Goal: Transaction & Acquisition: Obtain resource

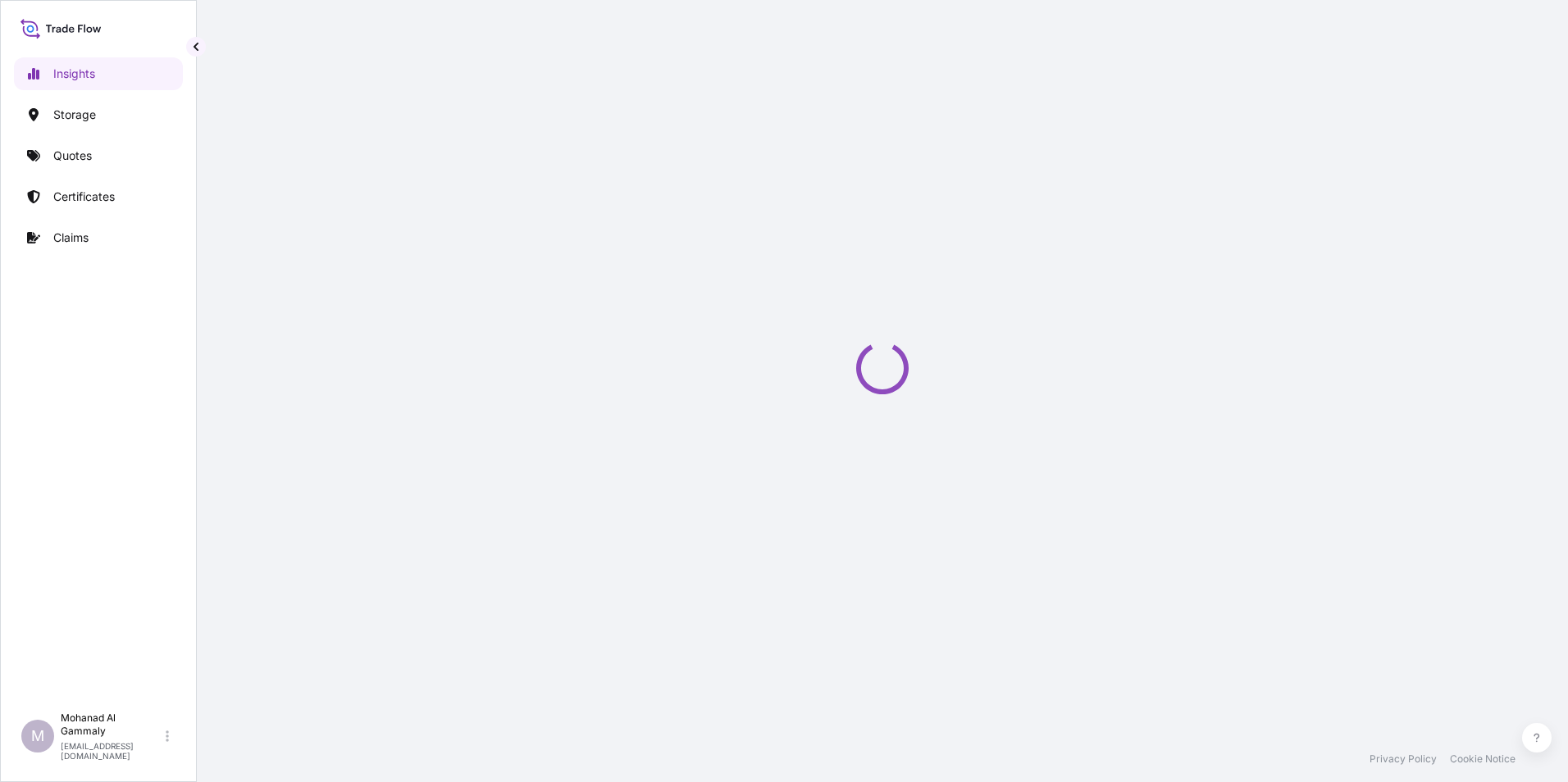
select select "2025"
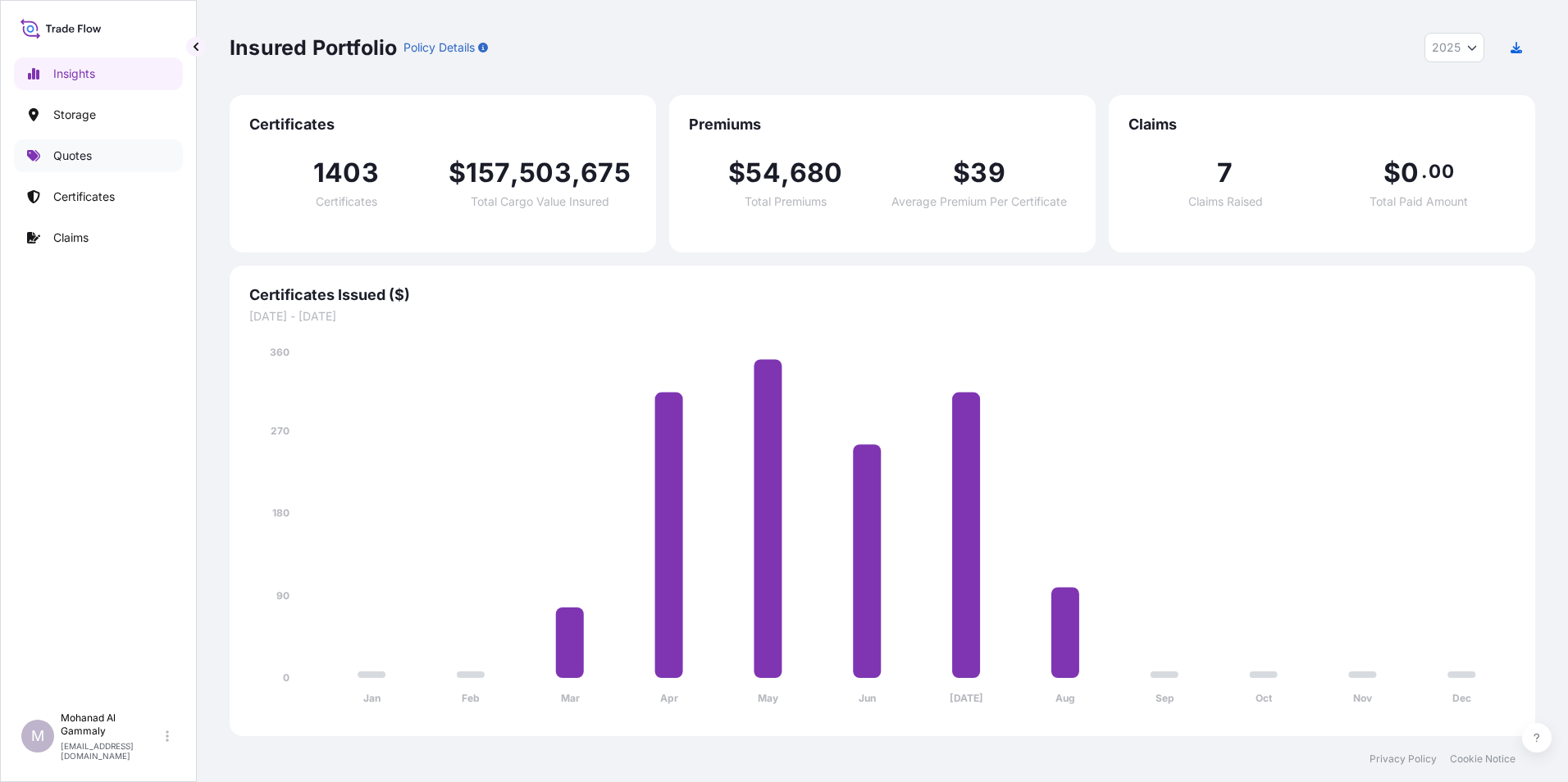
click at [67, 157] on p "Quotes" at bounding box center [73, 156] width 38 height 17
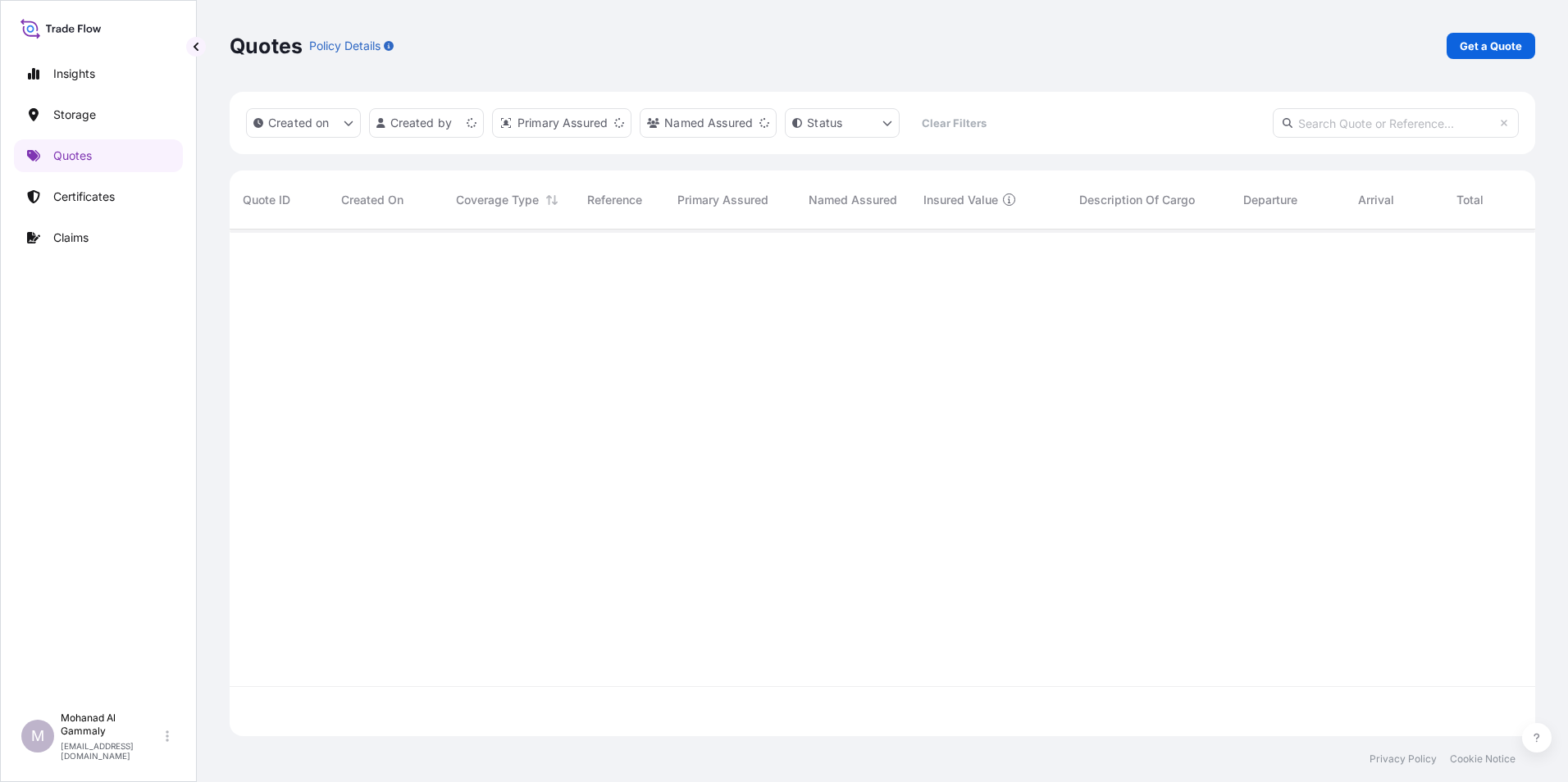
scroll to position [504, 1293]
click at [1481, 44] on p "Get a Quote" at bounding box center [1490, 45] width 62 height 17
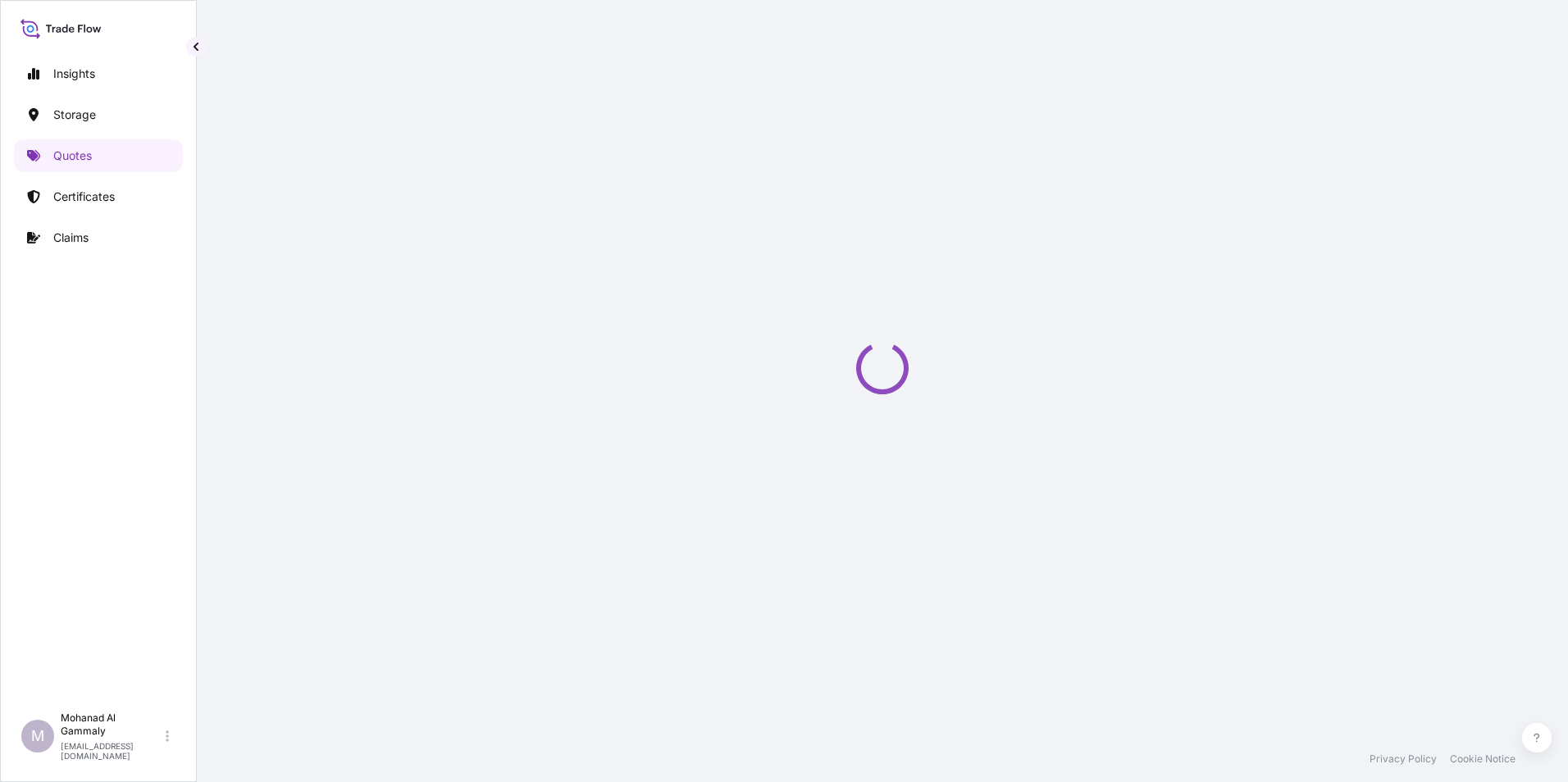
select select "Water"
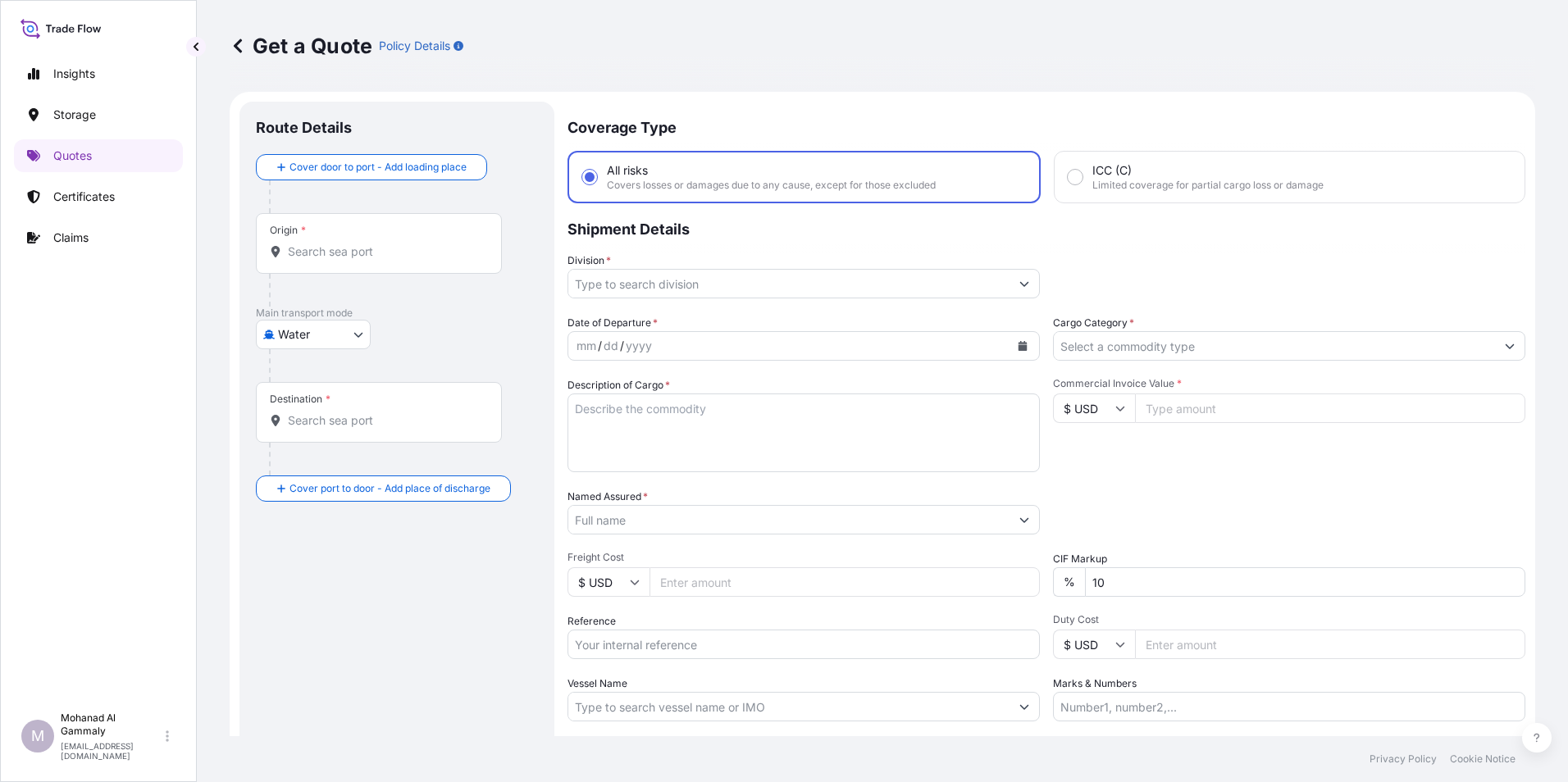
scroll to position [26, 0]
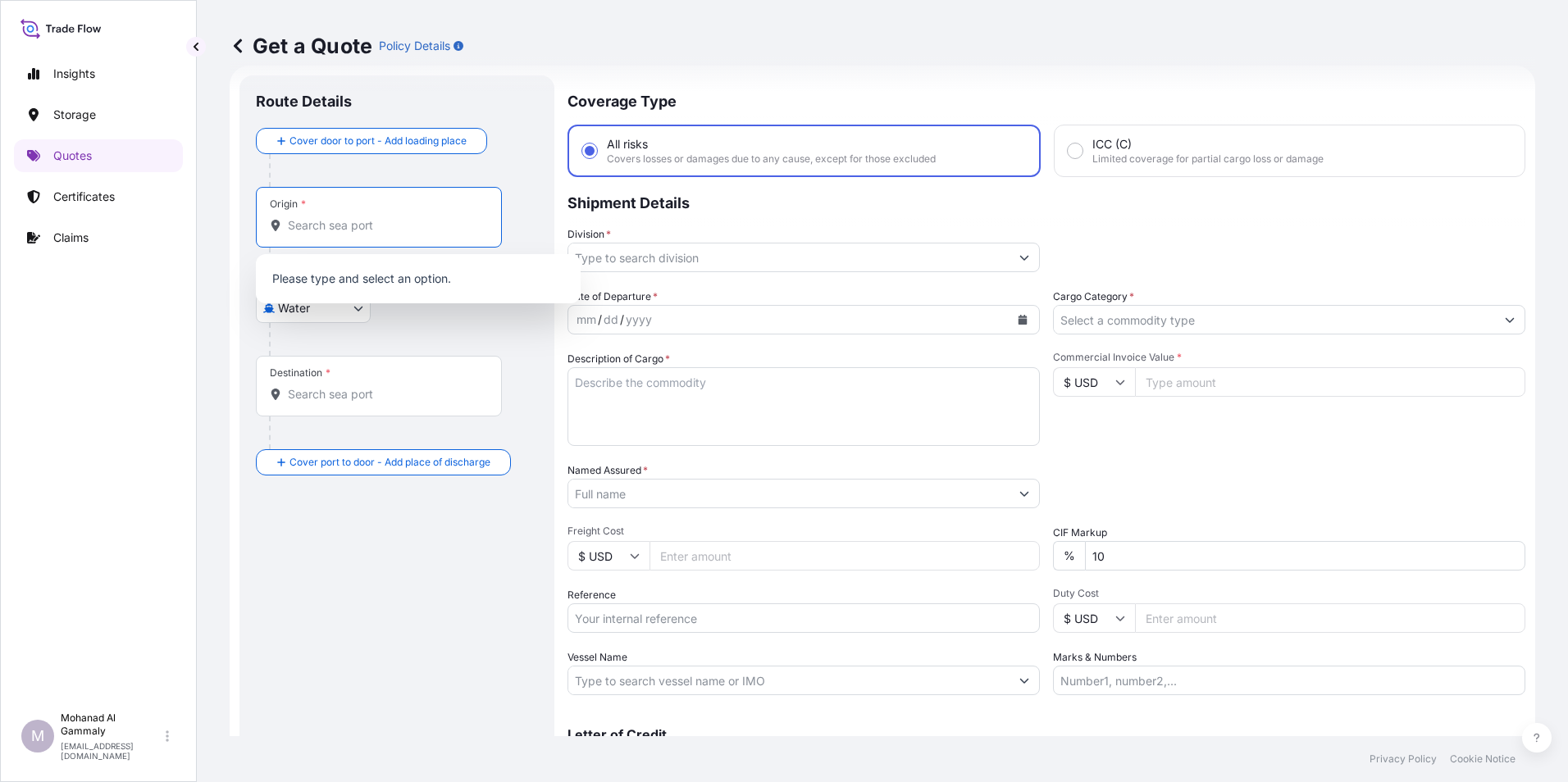
click at [378, 228] on input "Origin *" at bounding box center [384, 225] width 193 height 17
paste input "SAVANNAH"
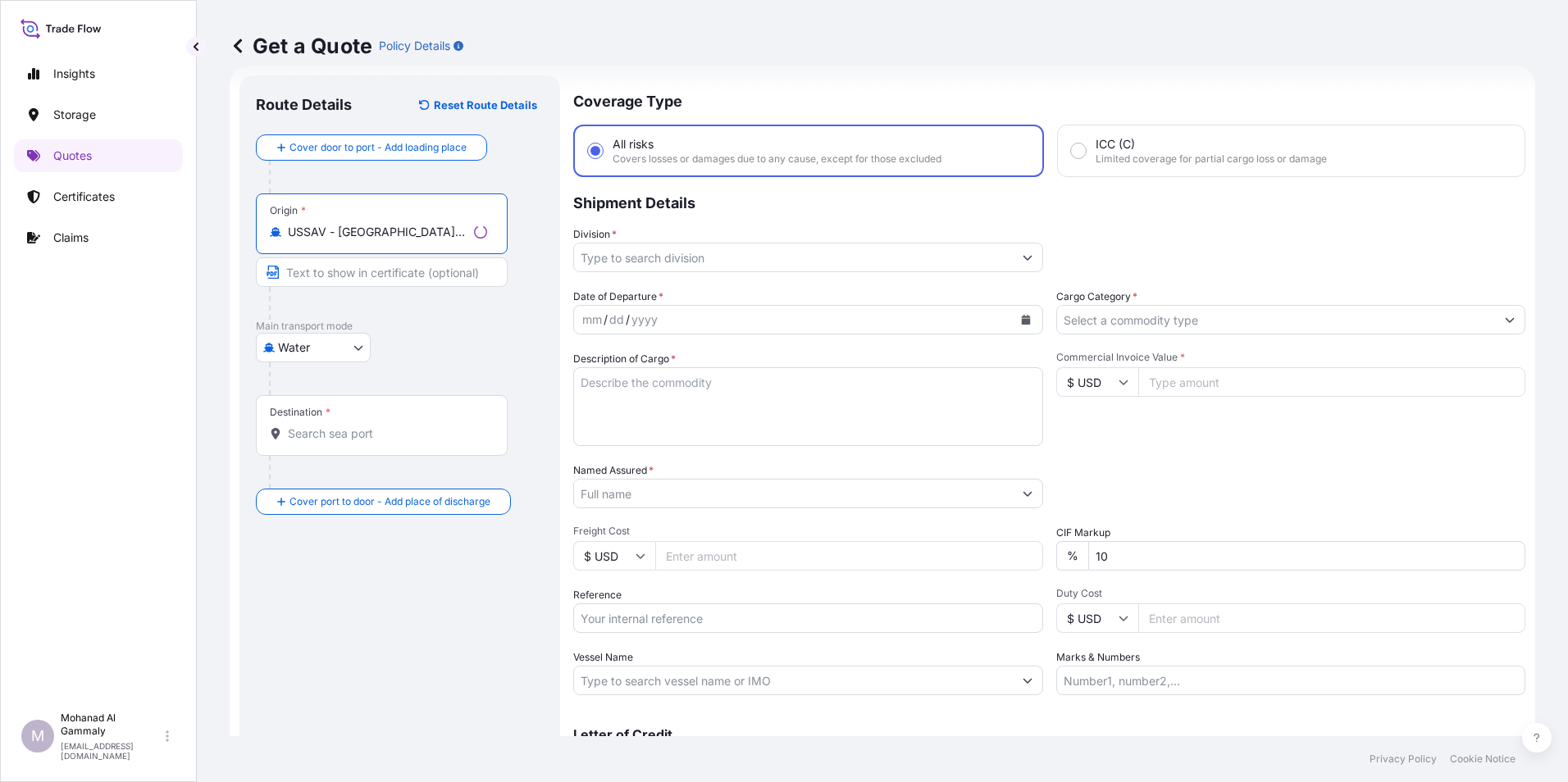
type input "USSAV - Savannah, United States"
click at [340, 429] on input "Destination *" at bounding box center [387, 434] width 199 height 17
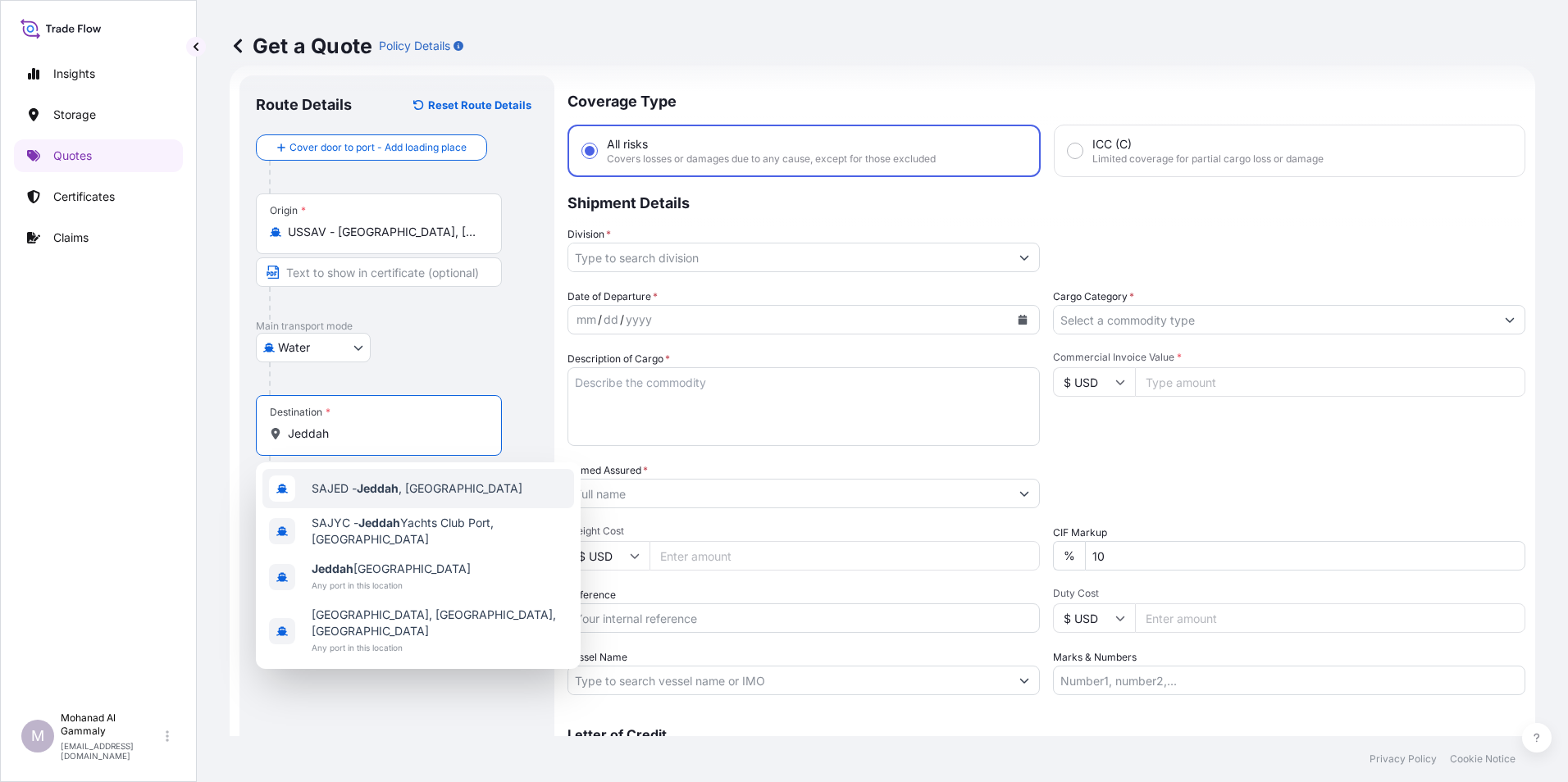
click at [356, 497] on div "SAJED - Jeddah , Saudi Arabia" at bounding box center [418, 488] width 311 height 39
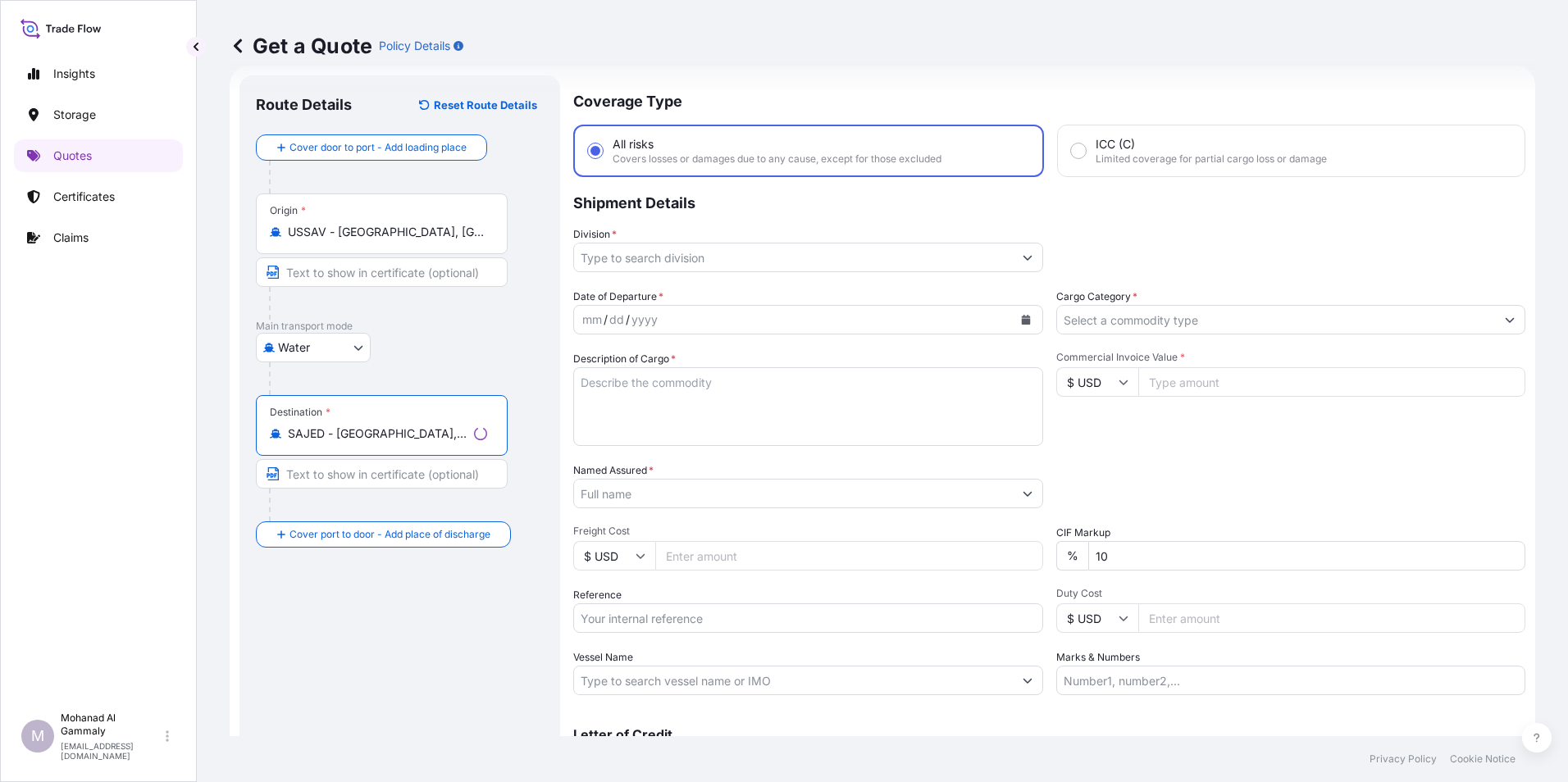
type input "SAJED - Jeddah, Saudi Arabia"
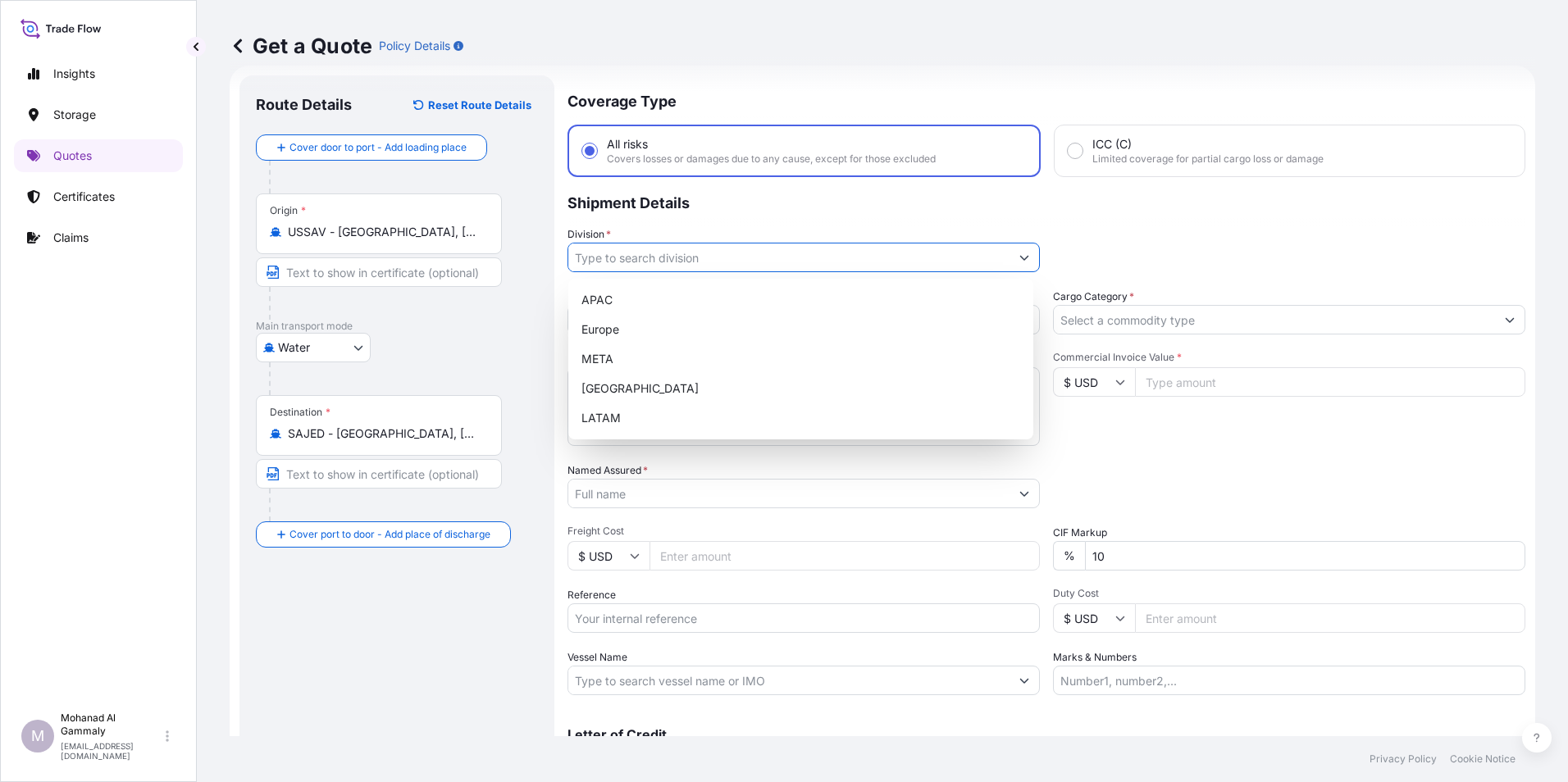
click at [679, 262] on input "Division *" at bounding box center [789, 258] width 441 height 30
click at [601, 324] on div "Europe" at bounding box center [800, 330] width 452 height 30
type input "Europe"
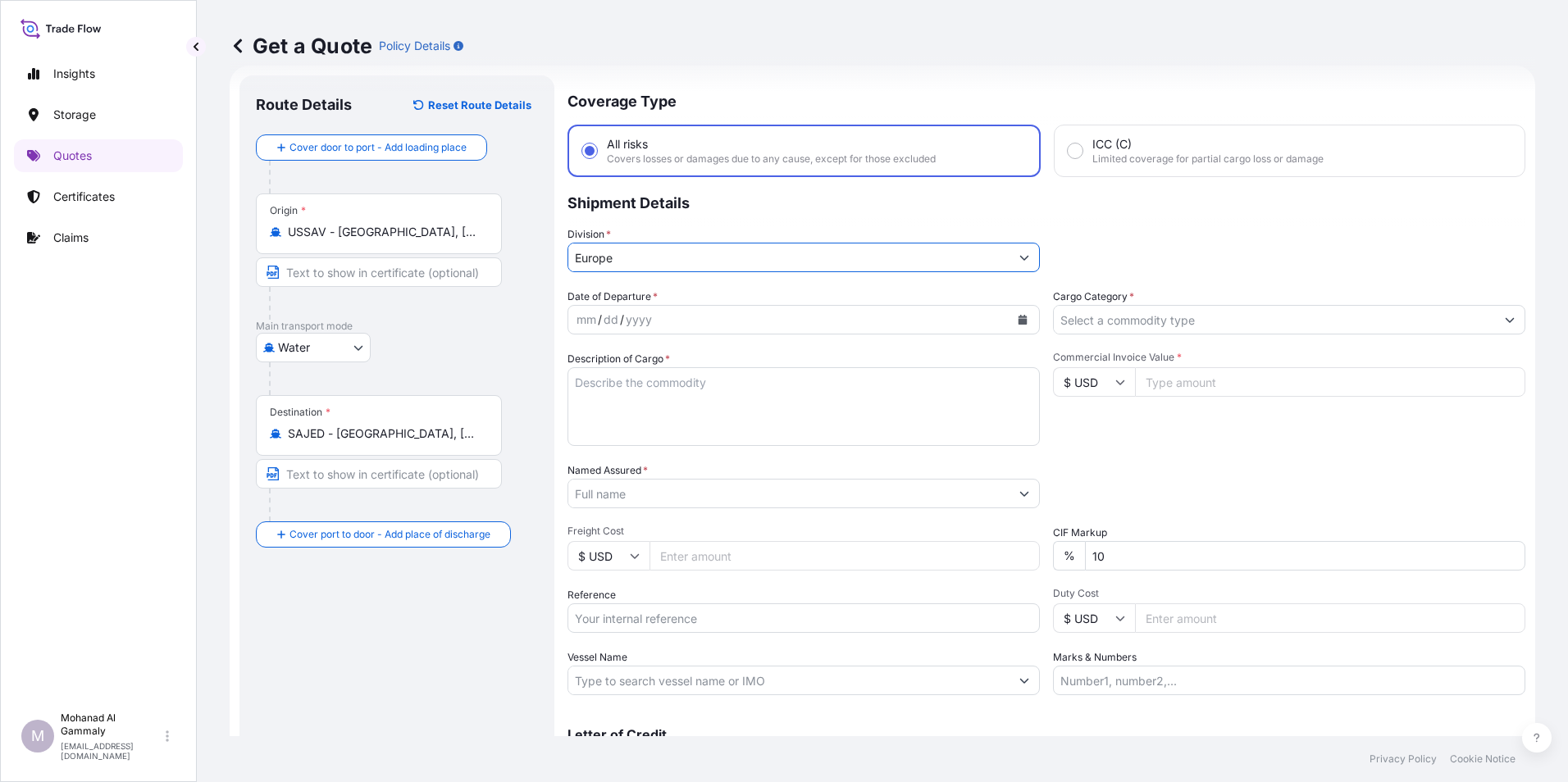
click at [1018, 318] on icon "Calendar" at bounding box center [1022, 319] width 9 height 10
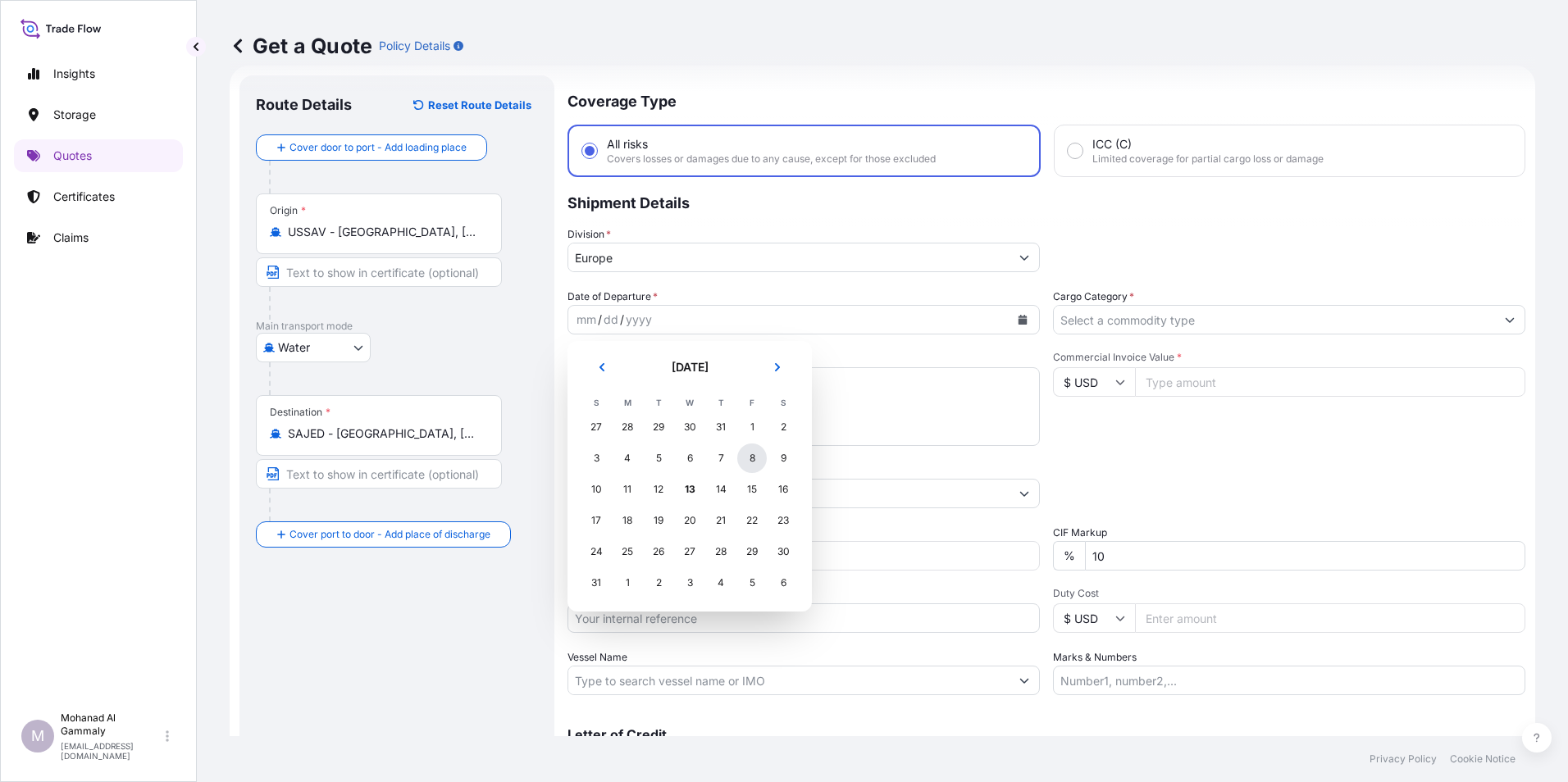
click at [753, 457] on div "8" at bounding box center [752, 458] width 30 height 30
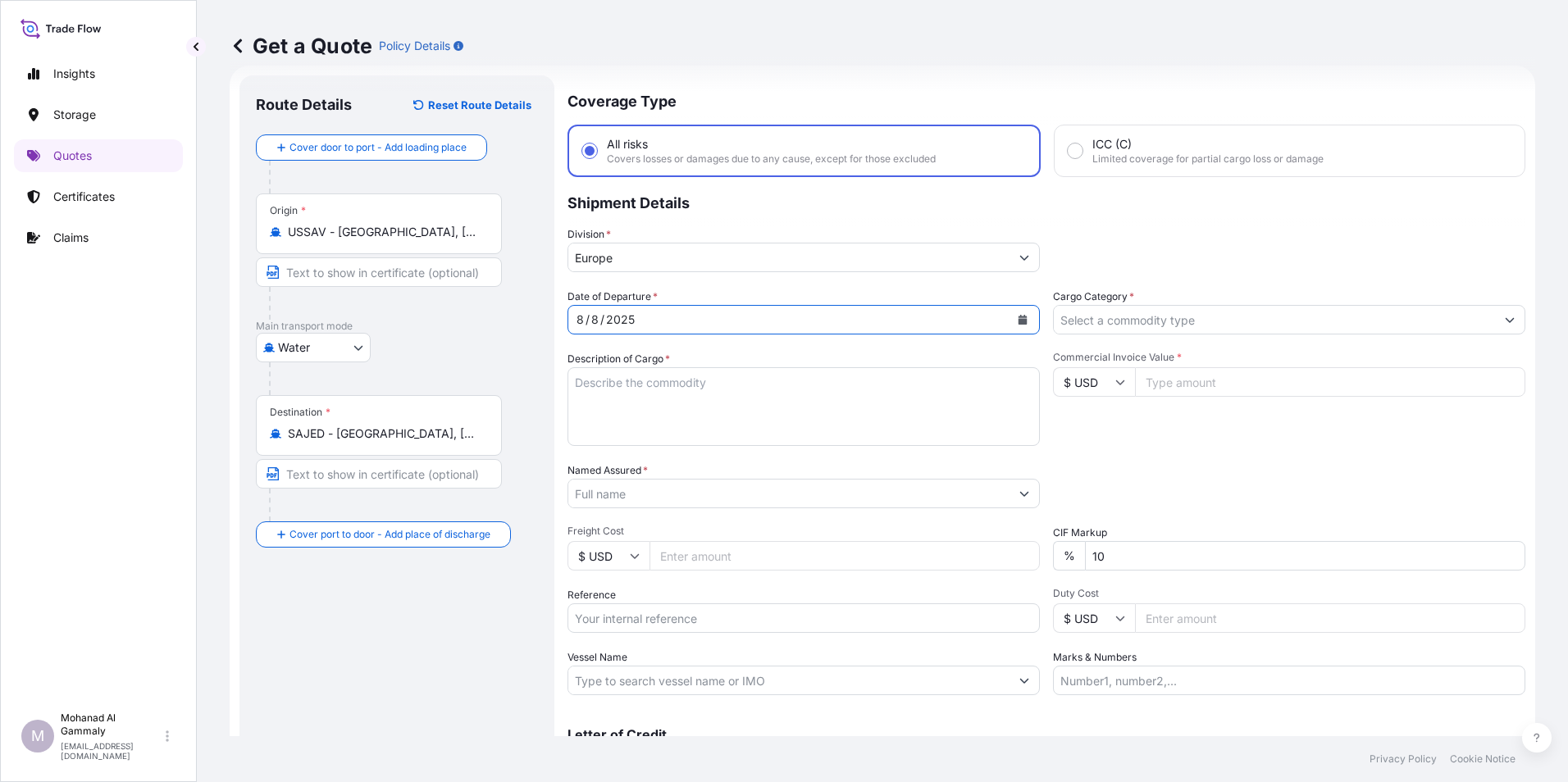
click at [659, 415] on textarea "Description of Cargo *" at bounding box center [804, 407] width 472 height 79
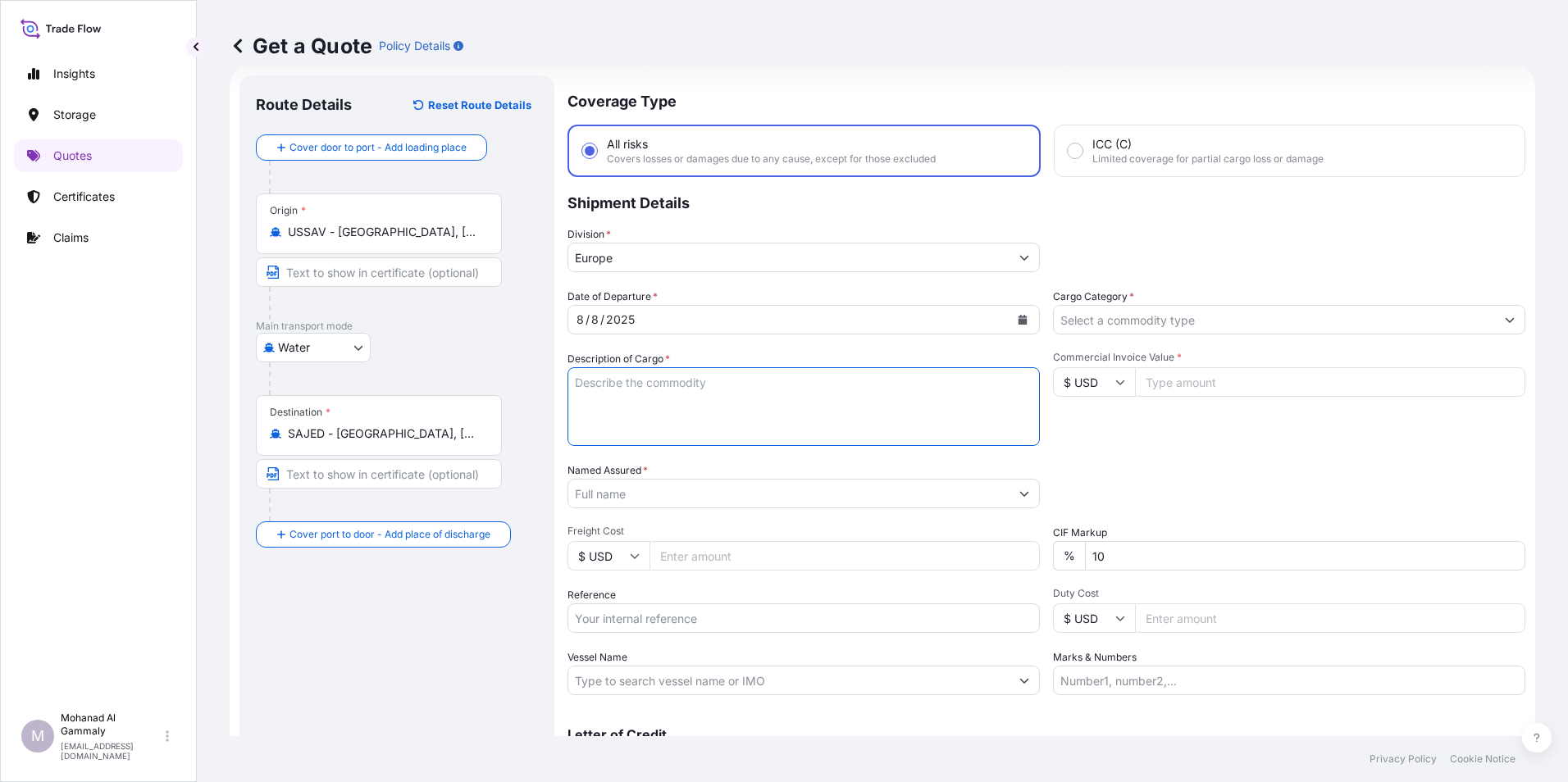
click at [678, 404] on textarea "Description of Cargo *" at bounding box center [804, 407] width 472 height 79
paste textarea "D-192-LA-8W-F12NS"
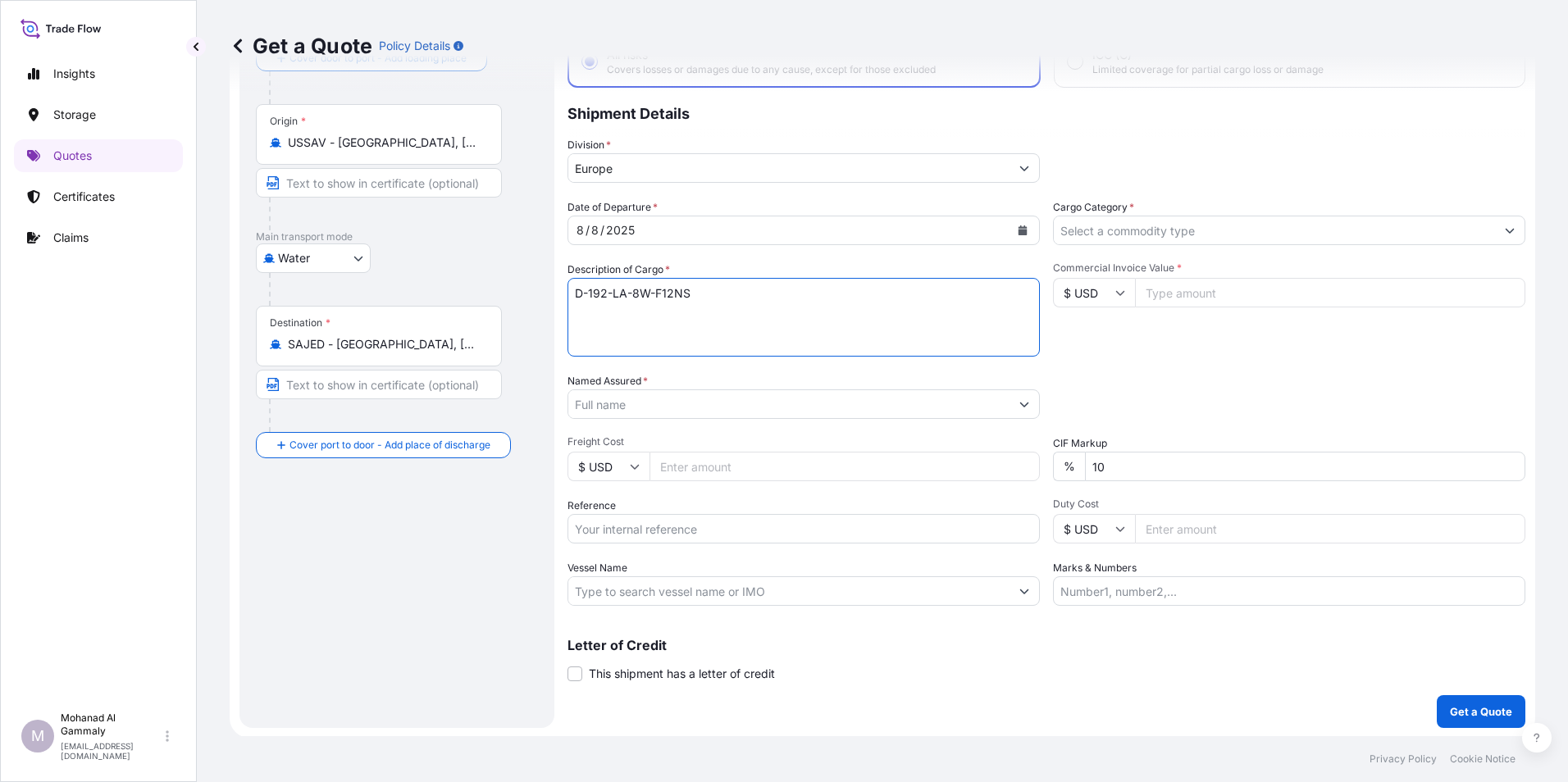
scroll to position [117, 0]
type textarea "D-192-LA-8W-F12NS"
click at [725, 405] on input "Named Assured *" at bounding box center [789, 402] width 441 height 30
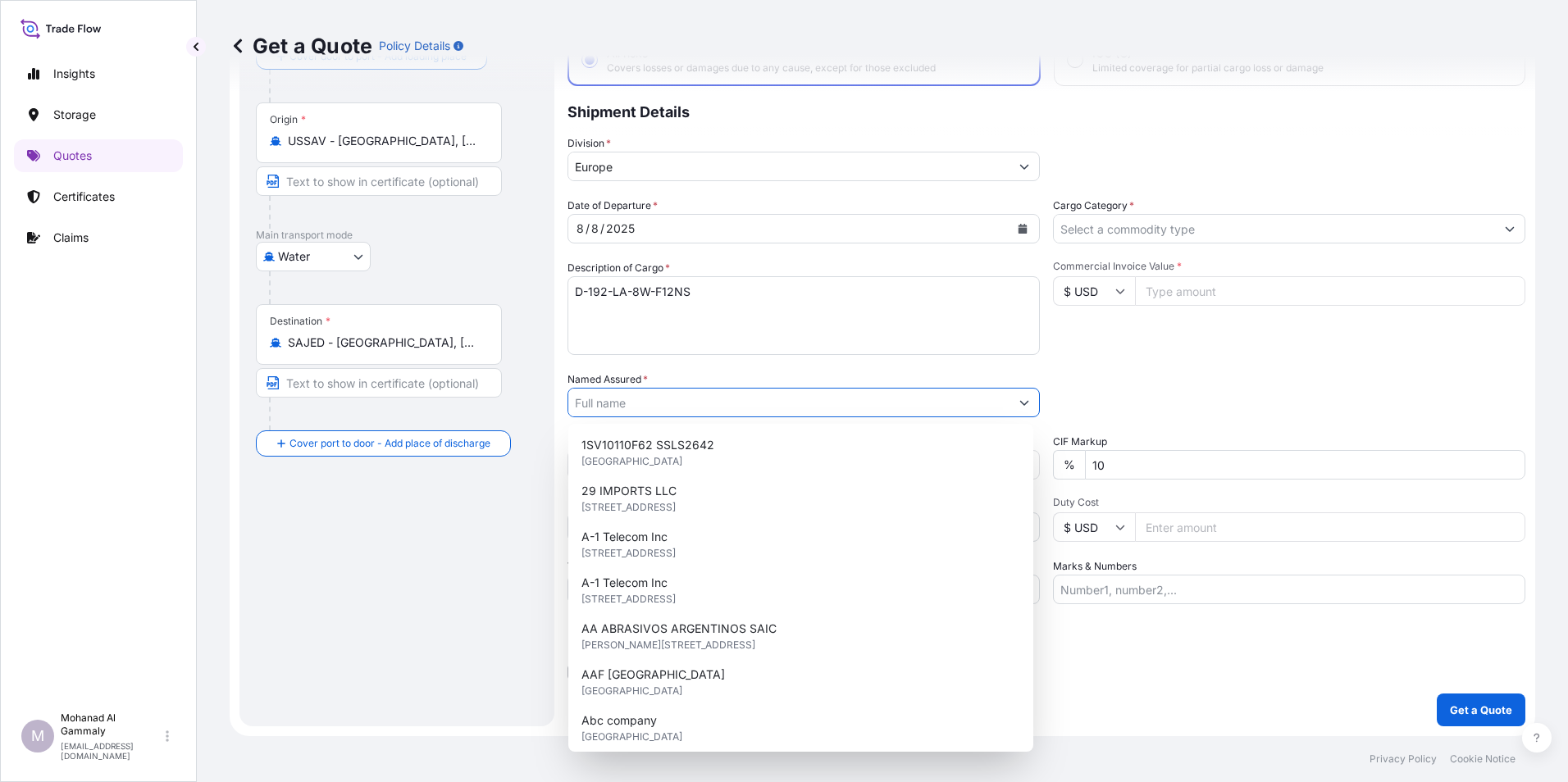
paste input "ANIXTER SAUDI CO LTD"
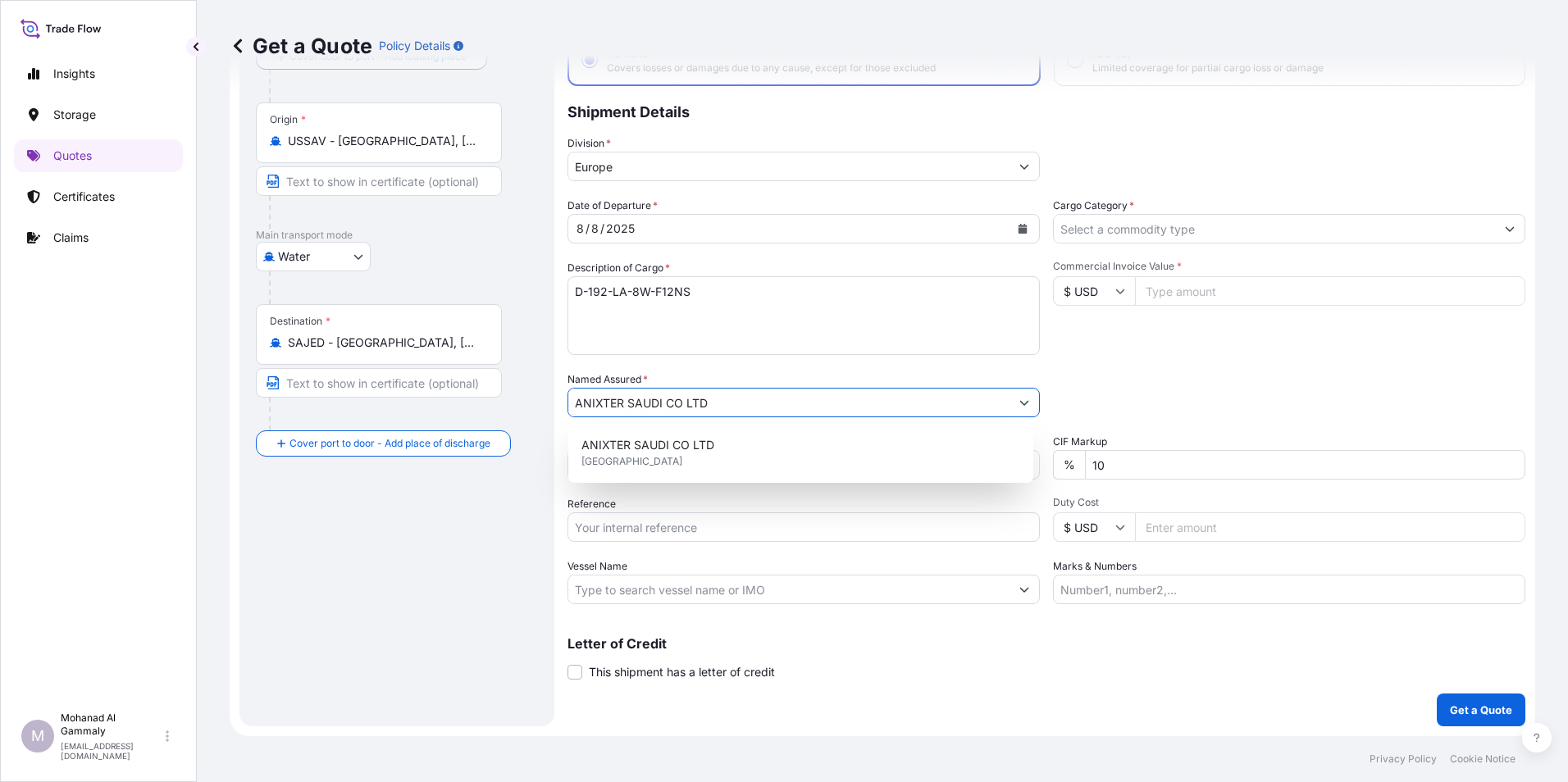
type input "ANIXTER SAUDI CO LTD"
click at [718, 376] on div "Named Assured * ANIXTER SAUDI CO LTD" at bounding box center [804, 394] width 472 height 46
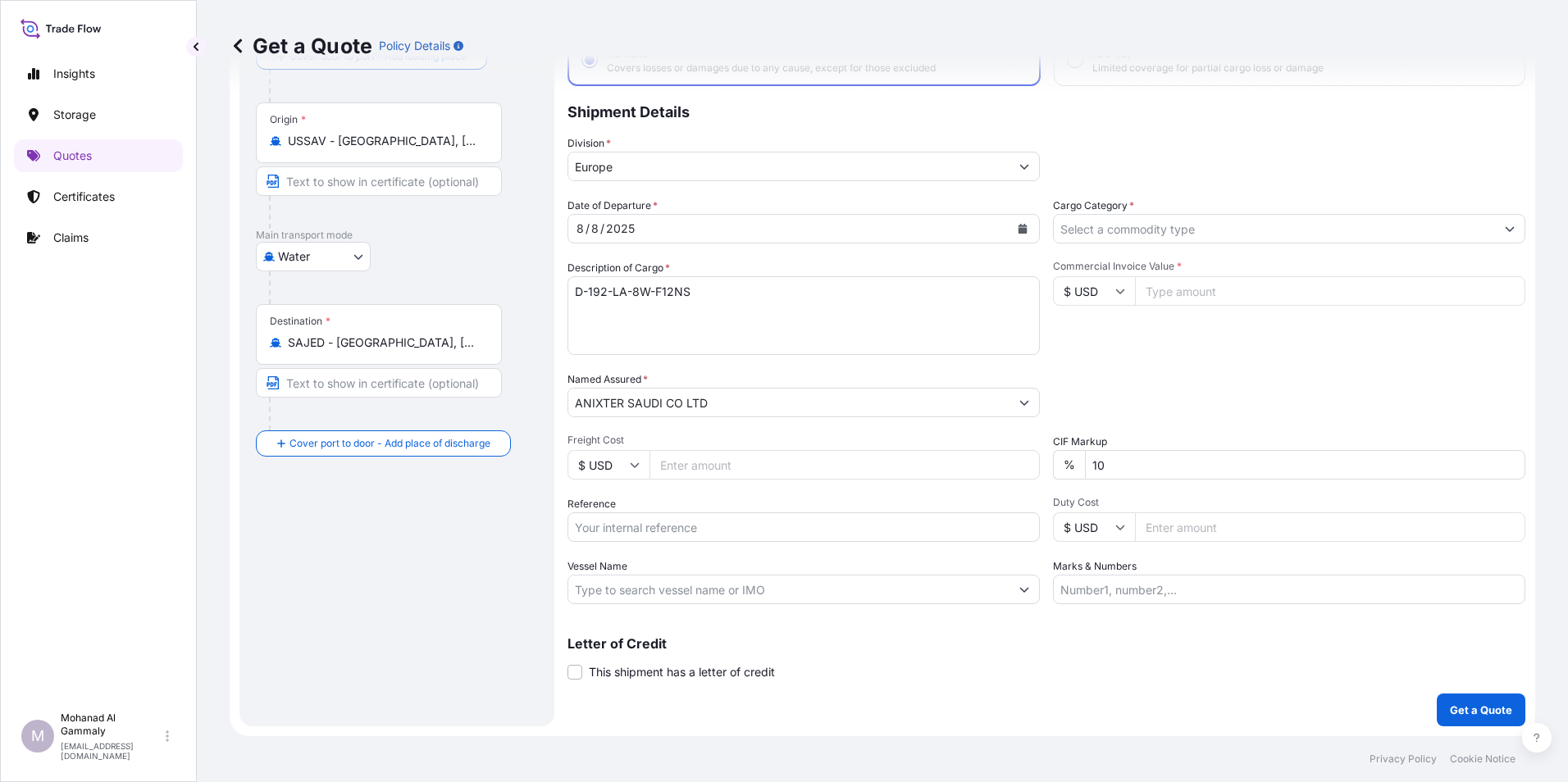
click at [1163, 293] on input "Commercial Invoice Value *" at bounding box center [1330, 291] width 390 height 30
type input "83222.70"
click at [1125, 471] on input "10" at bounding box center [1304, 465] width 440 height 30
type input "1"
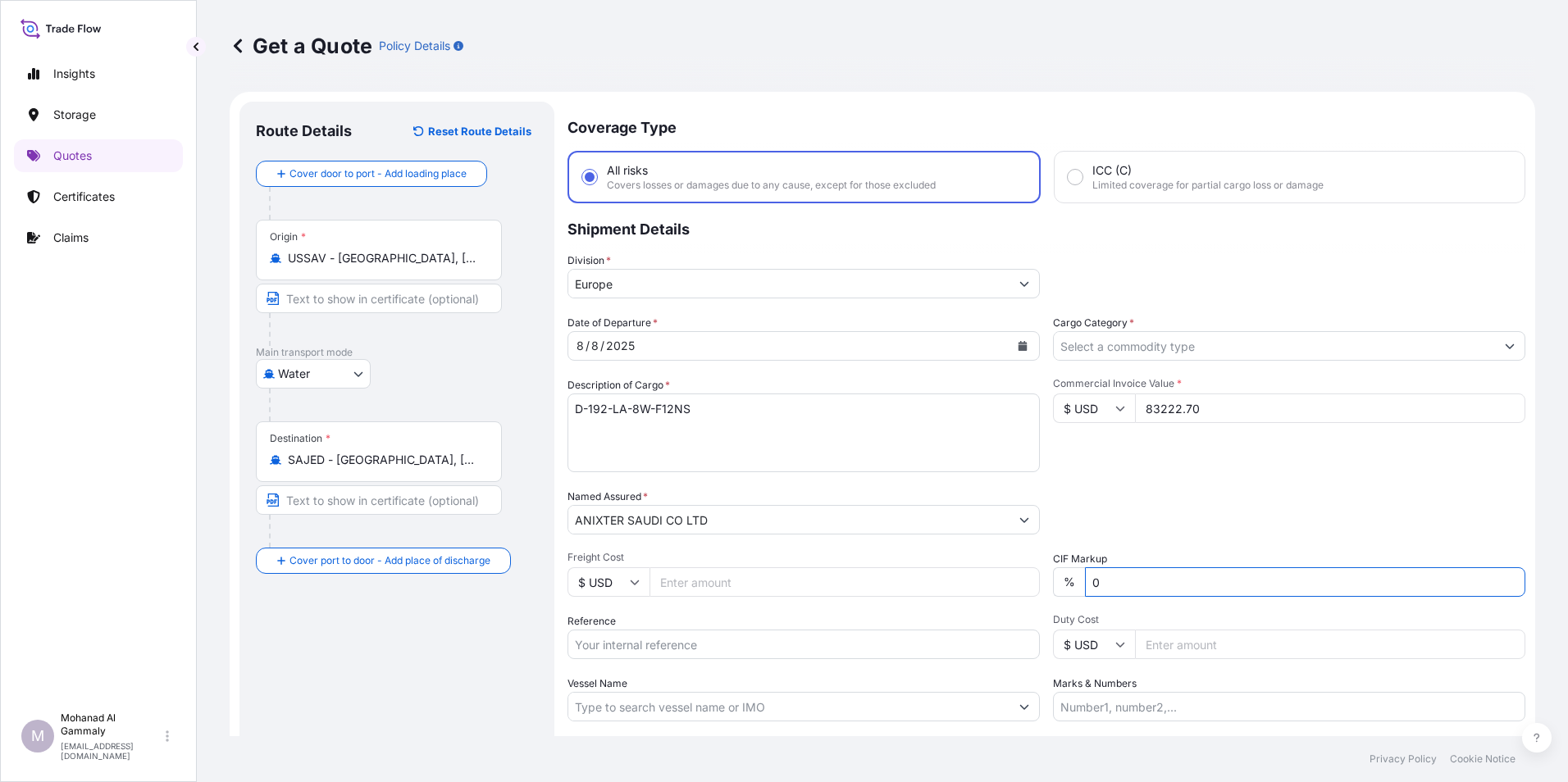
type input "0"
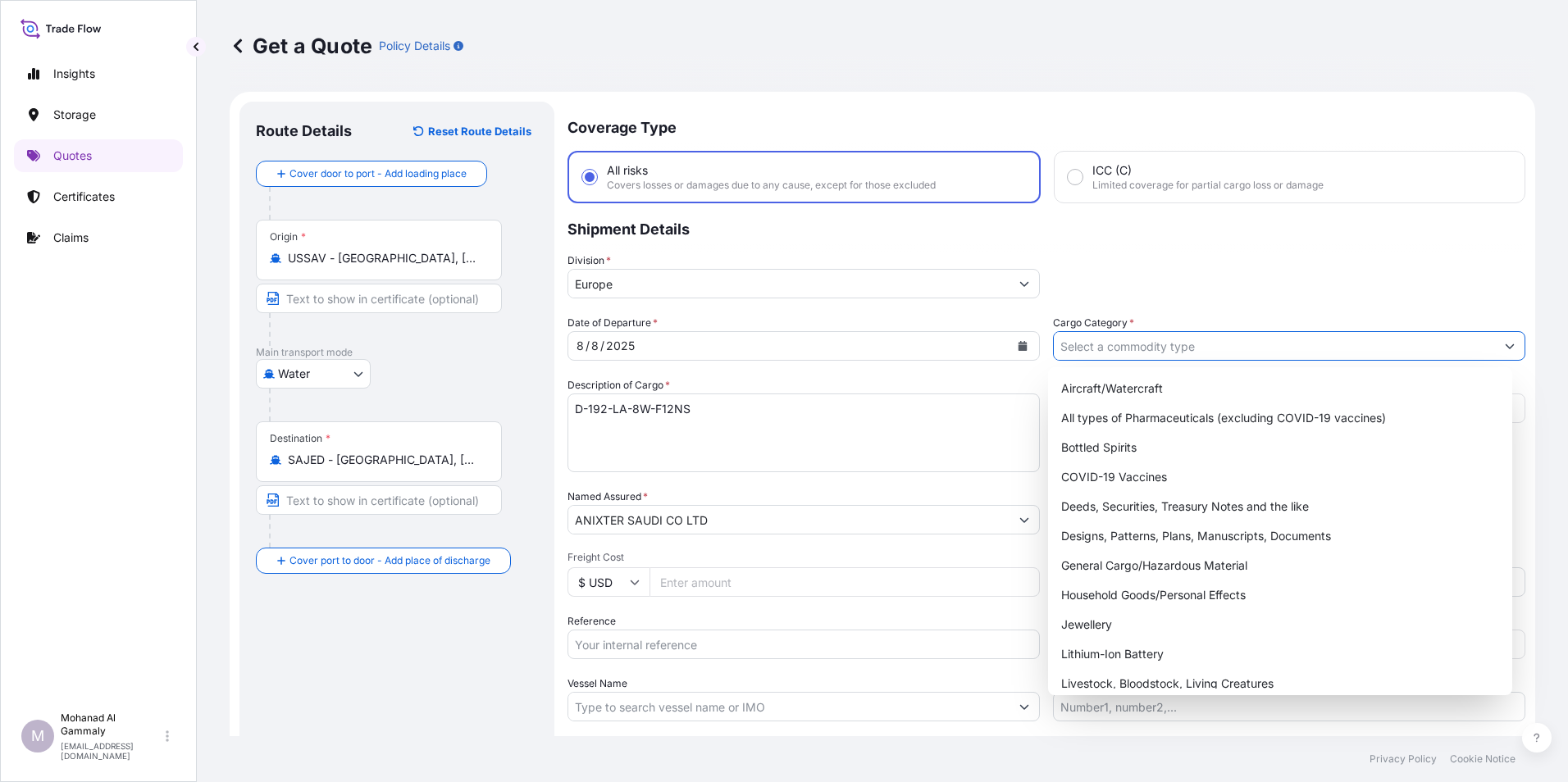
click at [1150, 342] on input "Cargo Category *" at bounding box center [1274, 346] width 441 height 30
click at [1119, 560] on div "General Cargo/Hazardous Material" at bounding box center [1280, 566] width 452 height 30
type input "General Cargo/Hazardous Material"
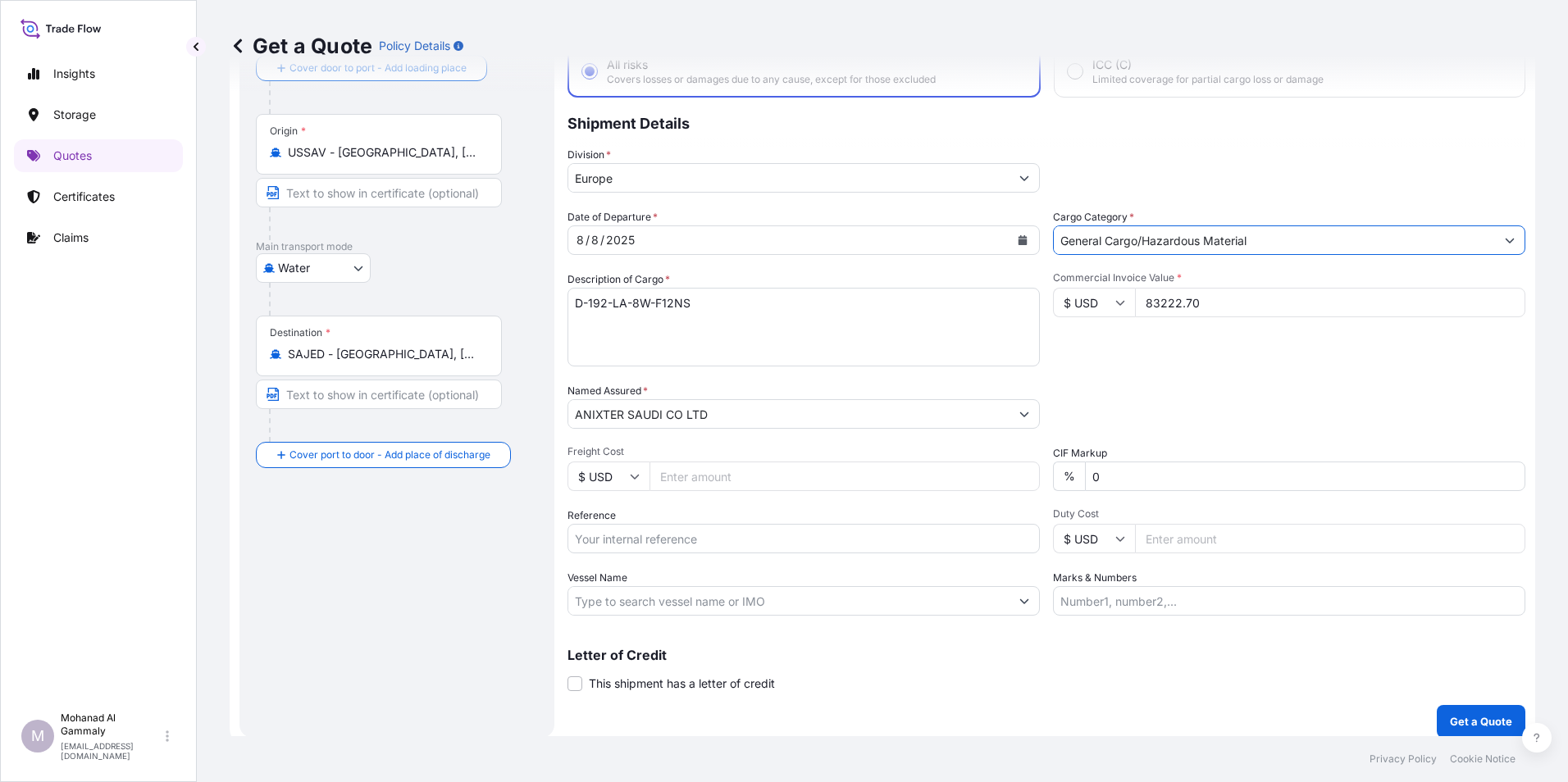
scroll to position [117, 0]
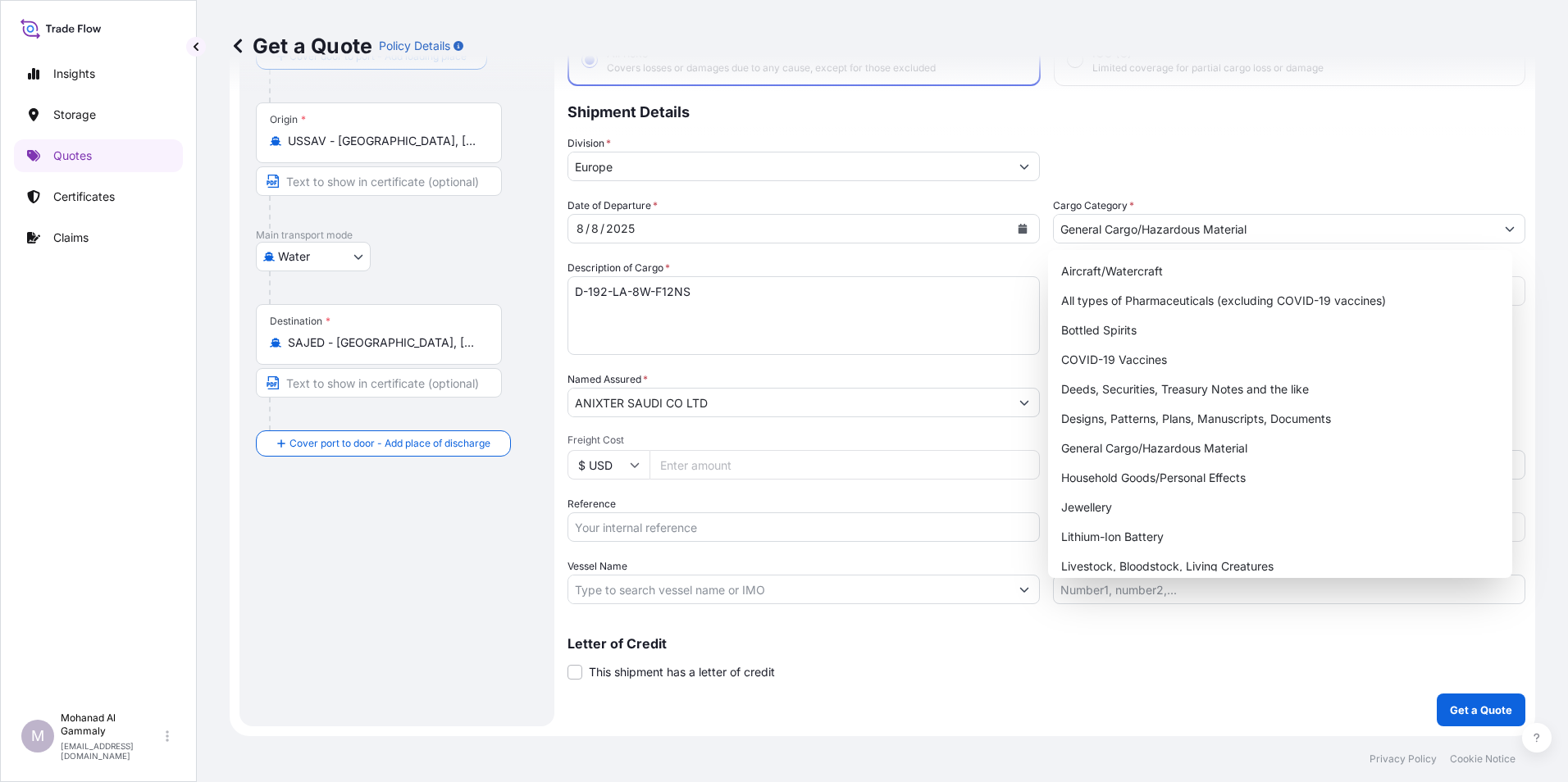
click at [1175, 183] on div "Coverage Type All risks Covers losses or damages due to any cause, except for t…" at bounding box center [1046, 355] width 958 height 743
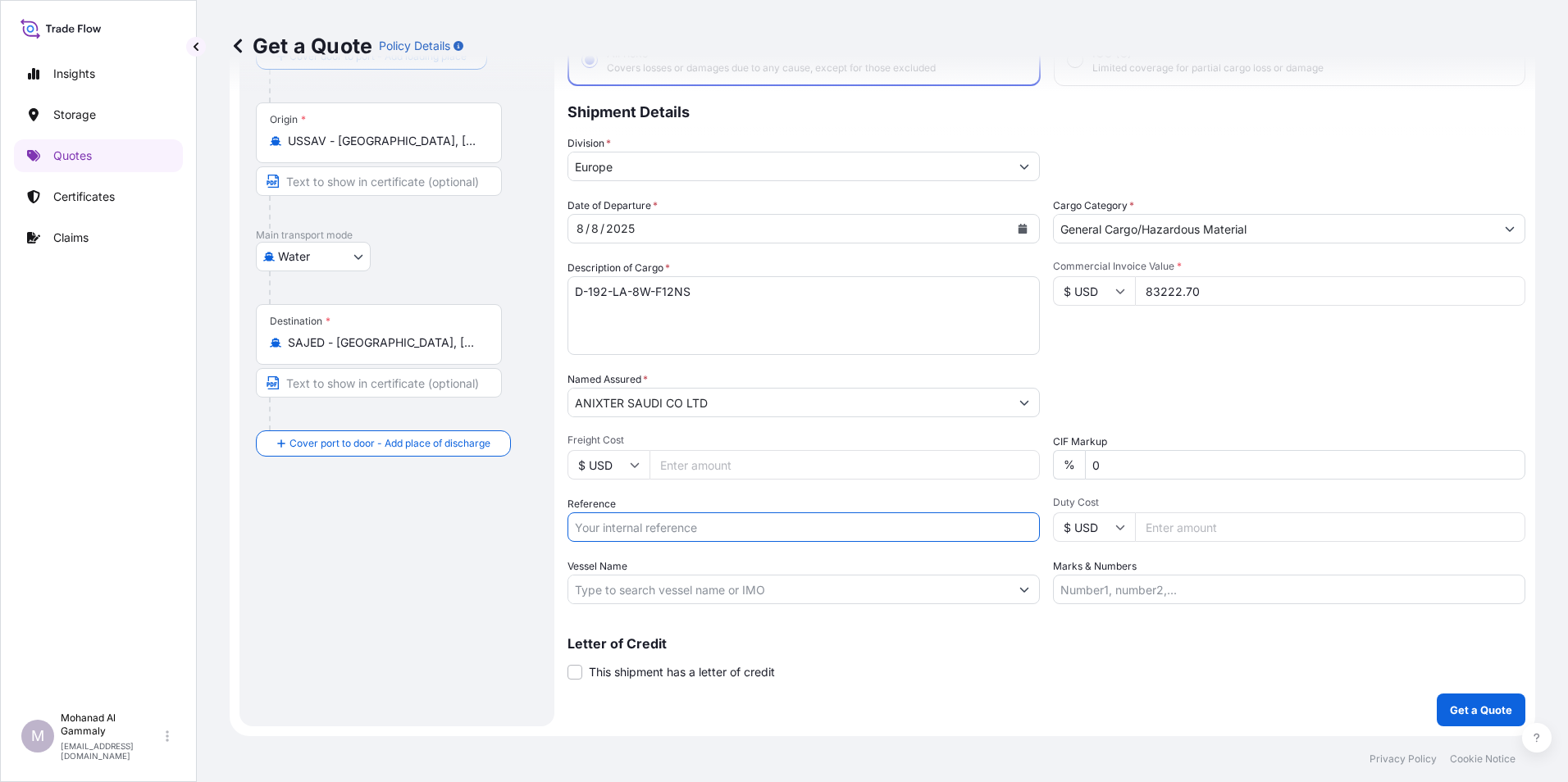
click at [613, 520] on input "Reference" at bounding box center [804, 527] width 472 height 30
paste input "3215240681"
paste input "JOB # 5917"
type input "3215240681// JOB # 5917"
click at [1491, 709] on p "Get a Quote" at bounding box center [1481, 710] width 62 height 17
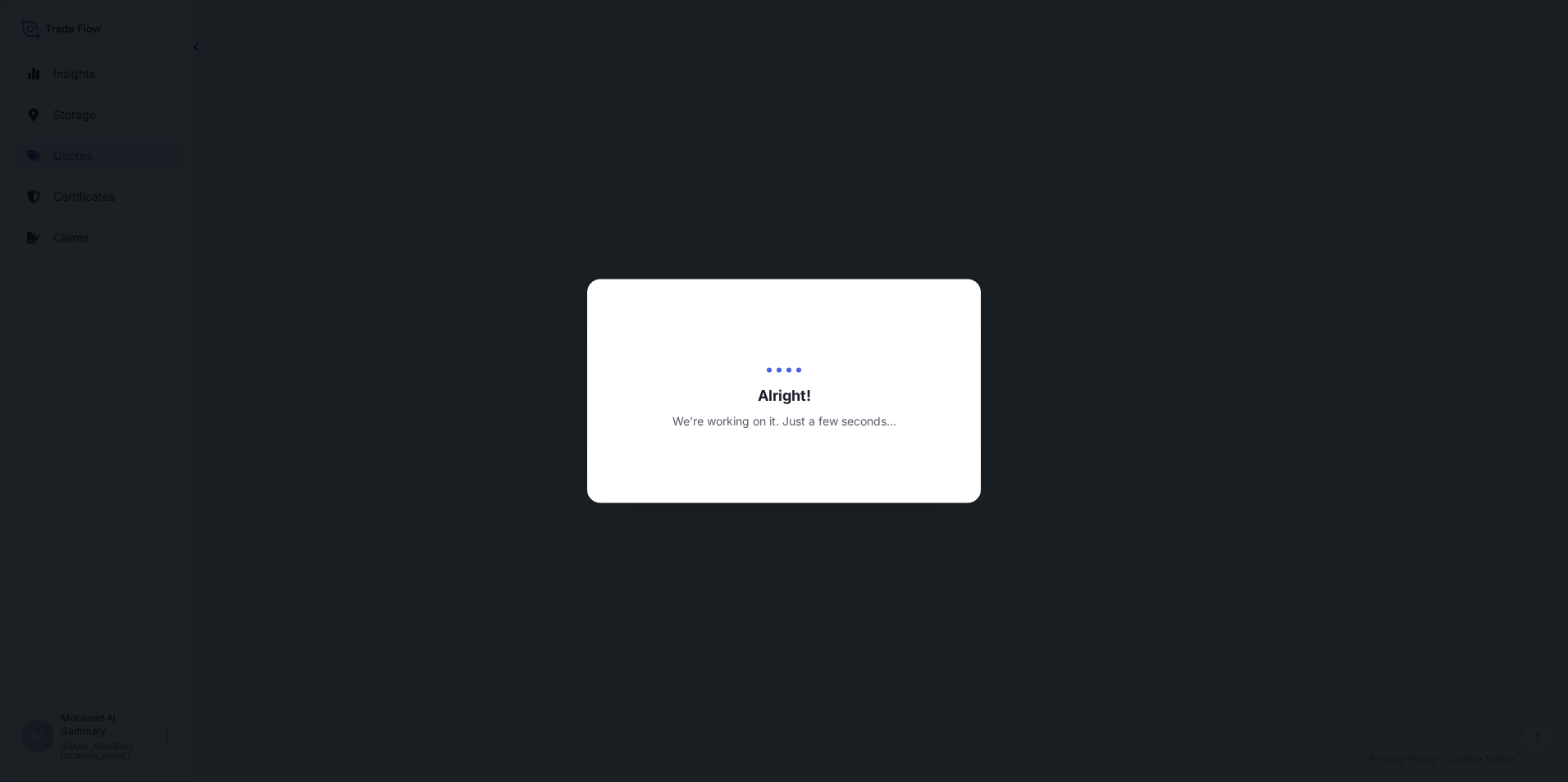
select select "Water"
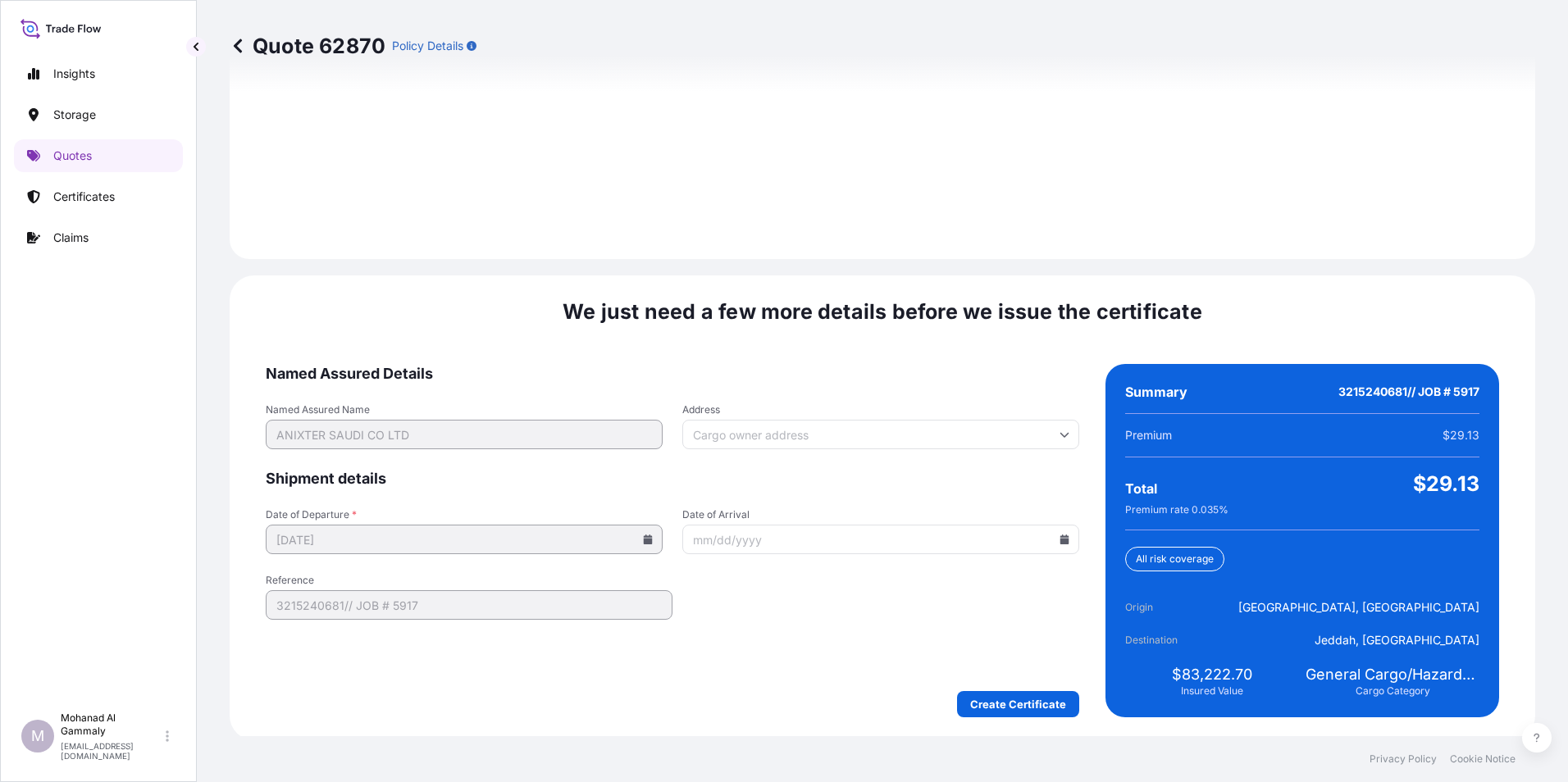
scroll to position [2309, 0]
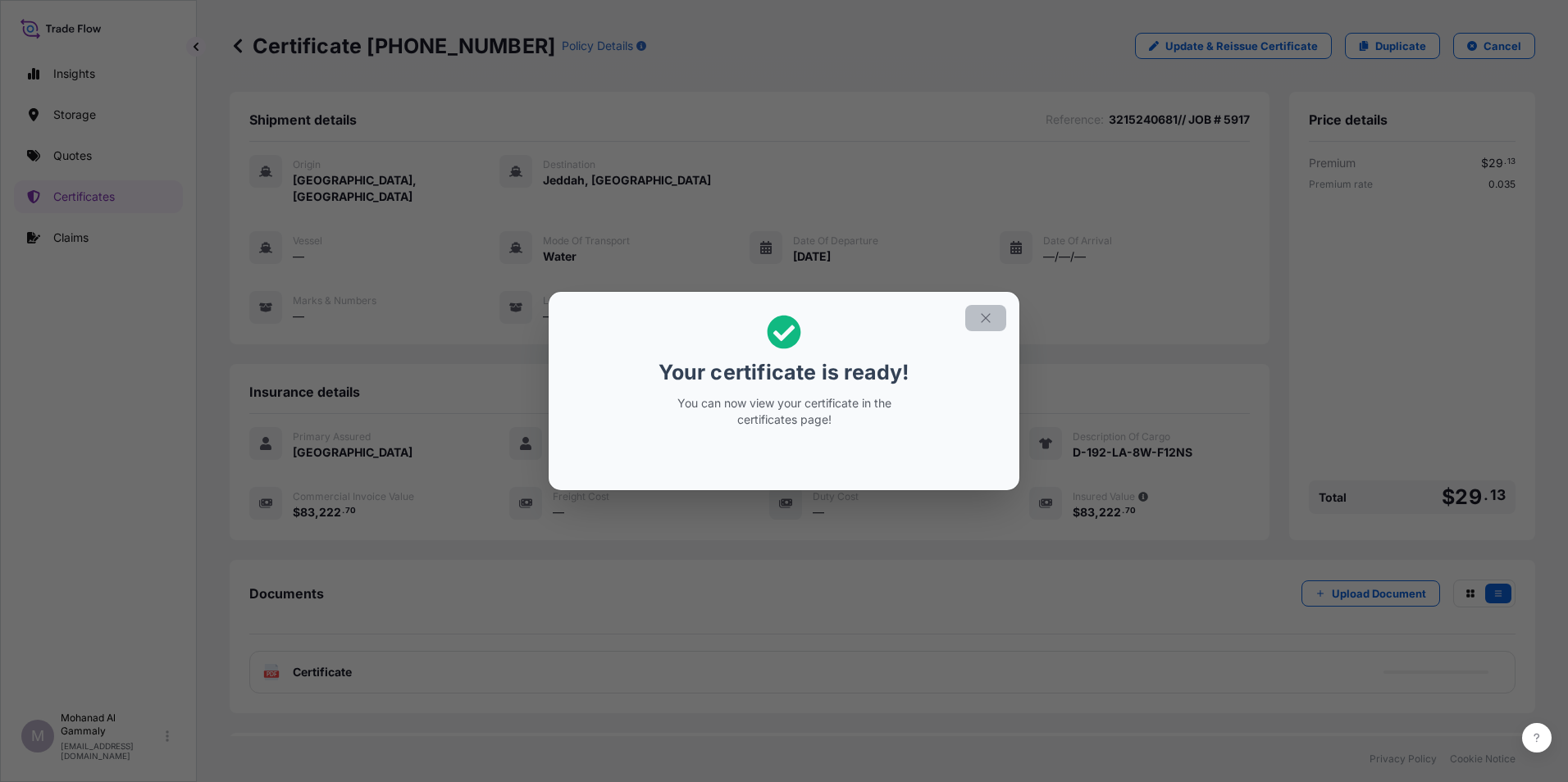
click at [995, 319] on button "button" at bounding box center [986, 318] width 41 height 26
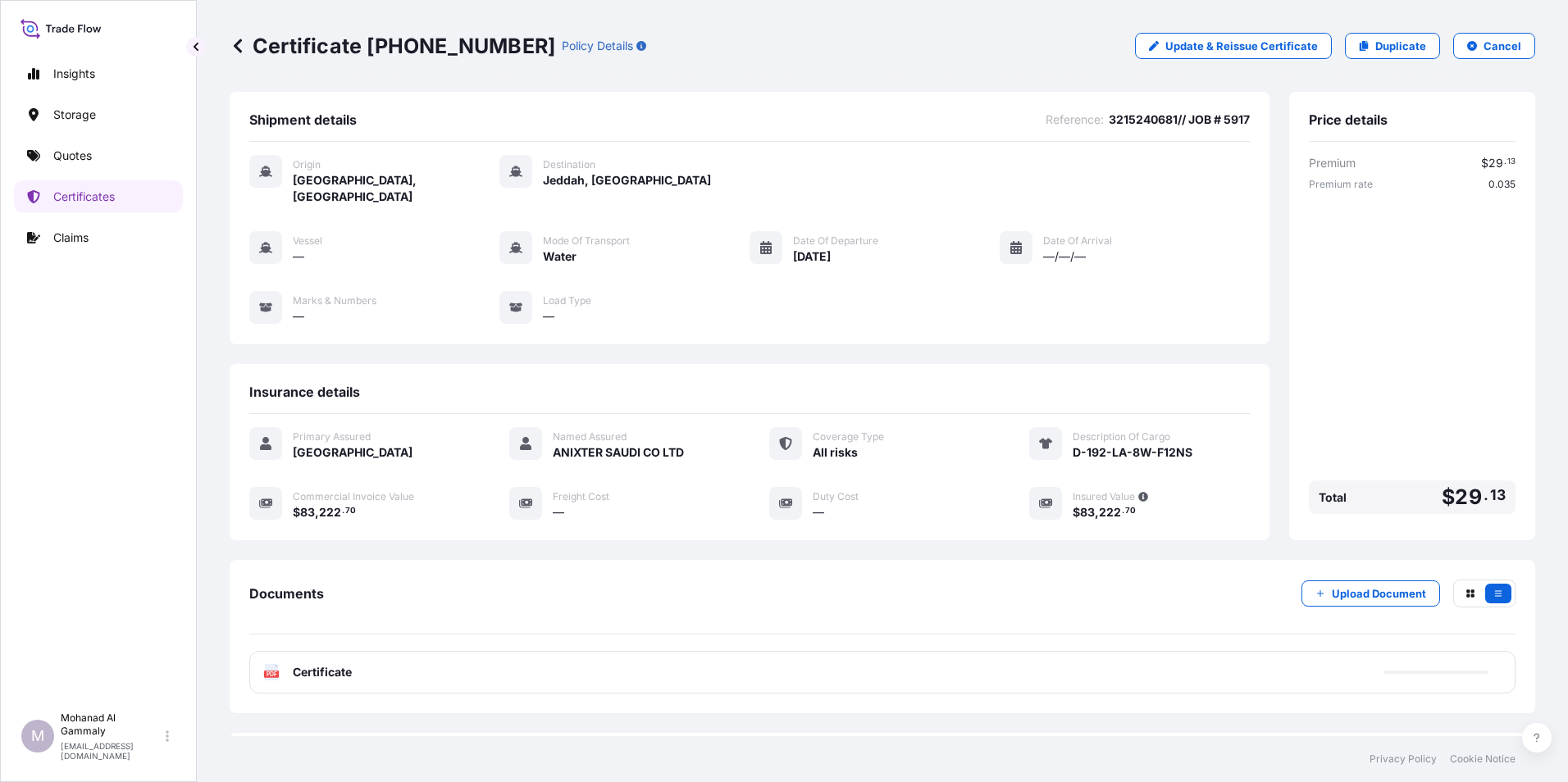
scroll to position [63, 0]
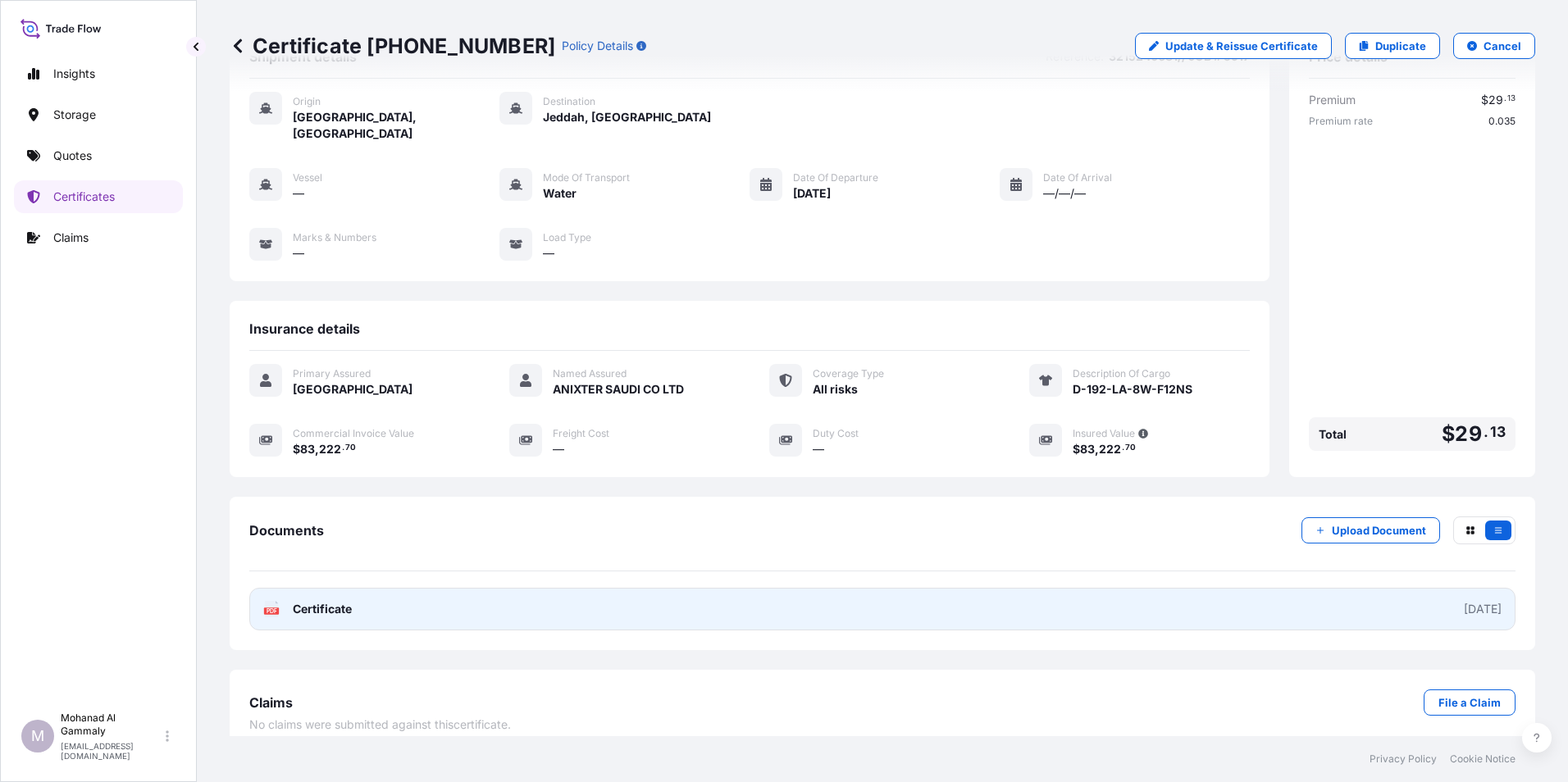
click at [321, 601] on span "Certificate" at bounding box center [323, 609] width 59 height 17
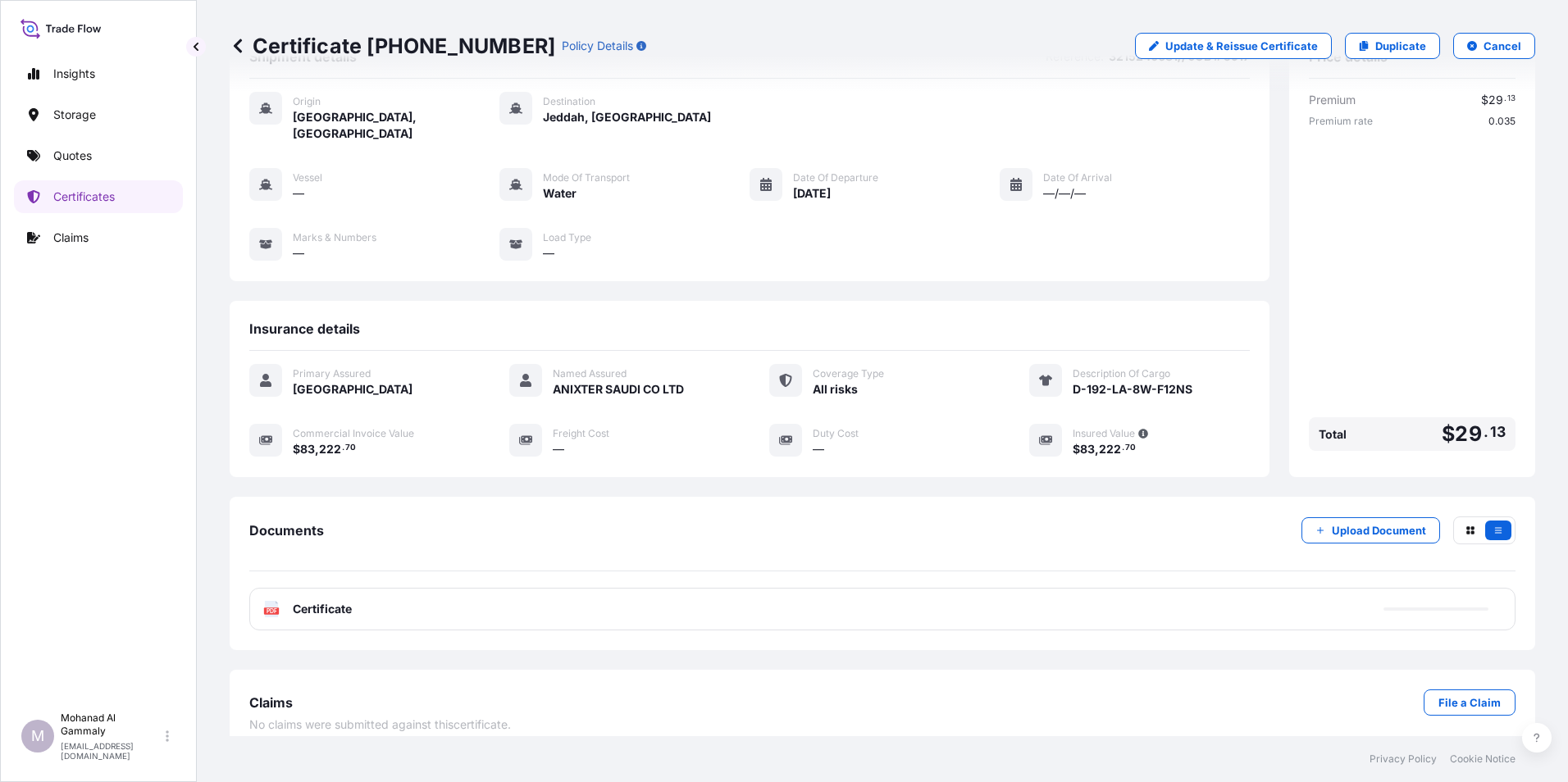
scroll to position [59, 0]
